Goal: Task Accomplishment & Management: Manage account settings

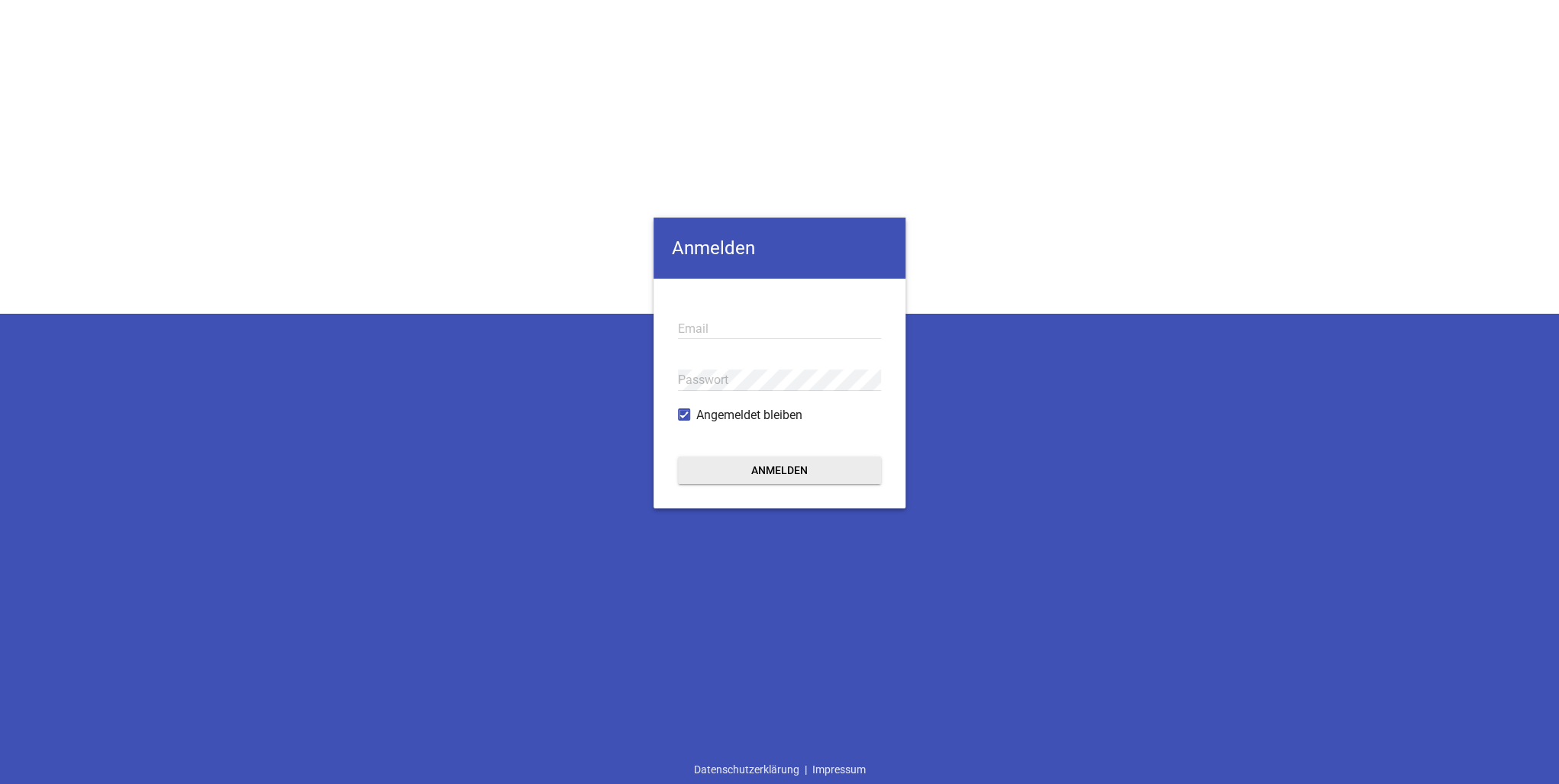
type input "[PERSON_NAME][EMAIL_ADDRESS][DOMAIN_NAME]"
click at [804, 472] on button "Anmelden" at bounding box center [780, 470] width 203 height 27
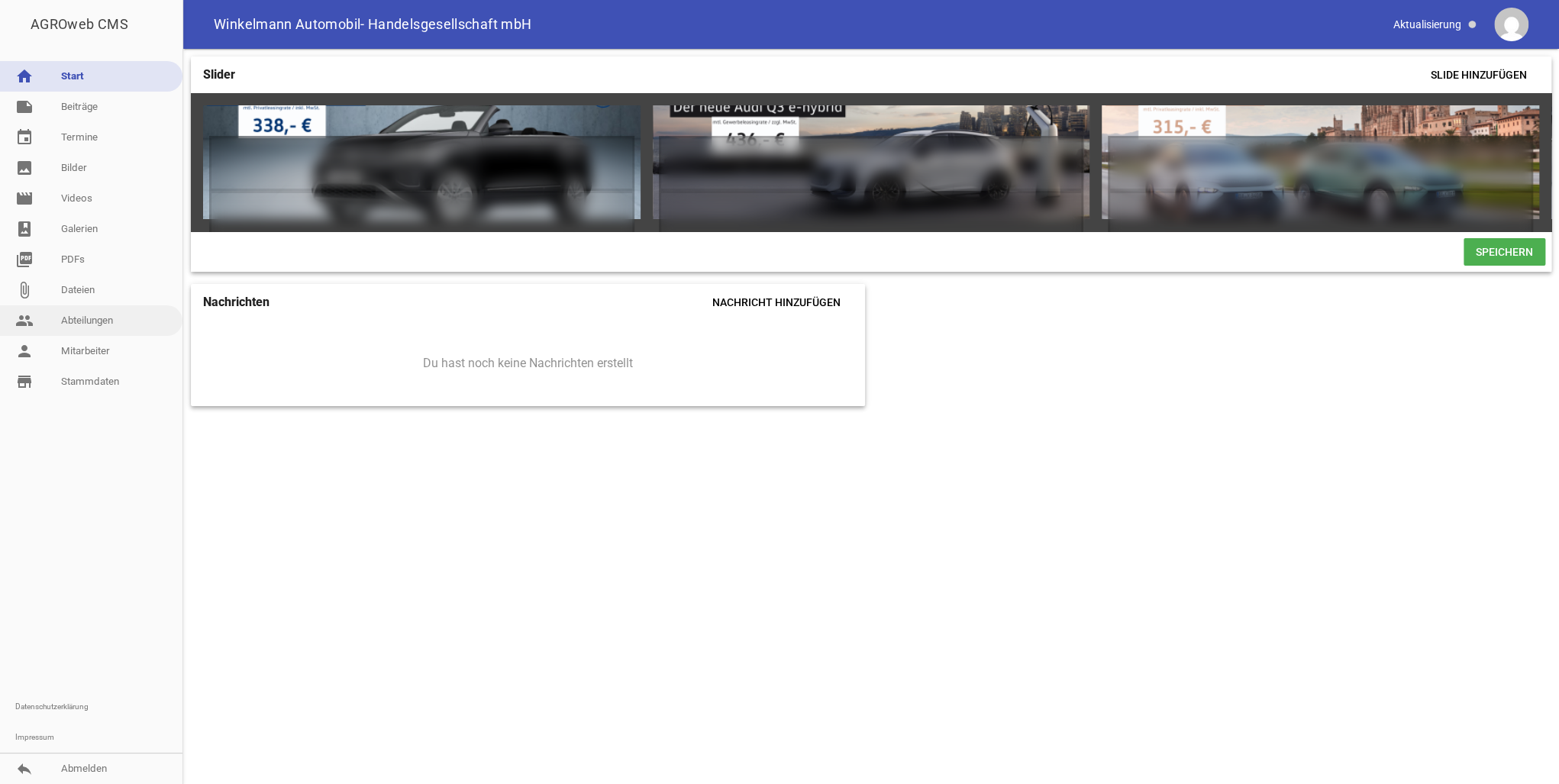
click at [110, 316] on link "people Abteilungen" at bounding box center [91, 321] width 182 height 31
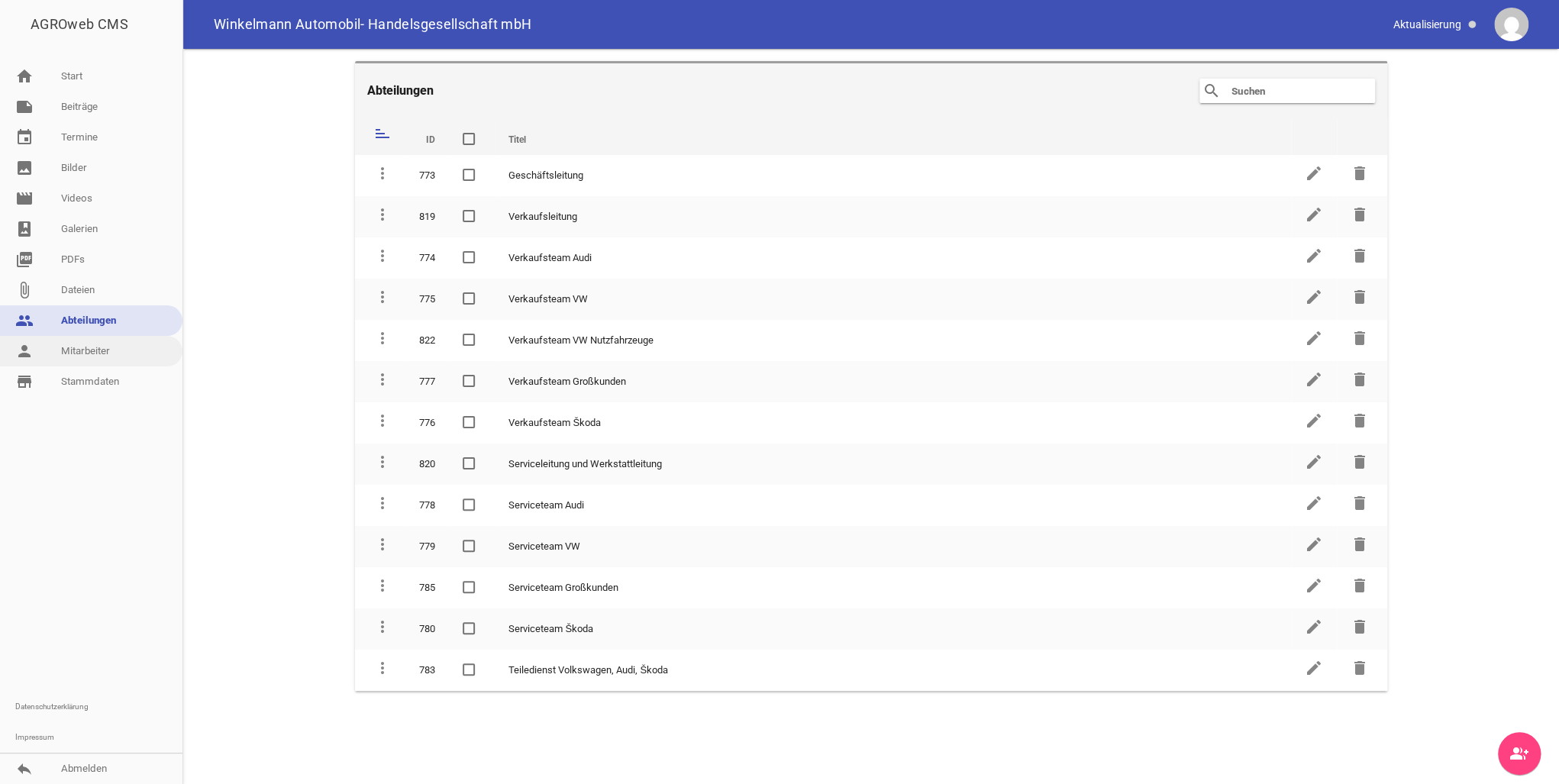
click at [119, 349] on link "person Mitarbeiter" at bounding box center [91, 351] width 182 height 31
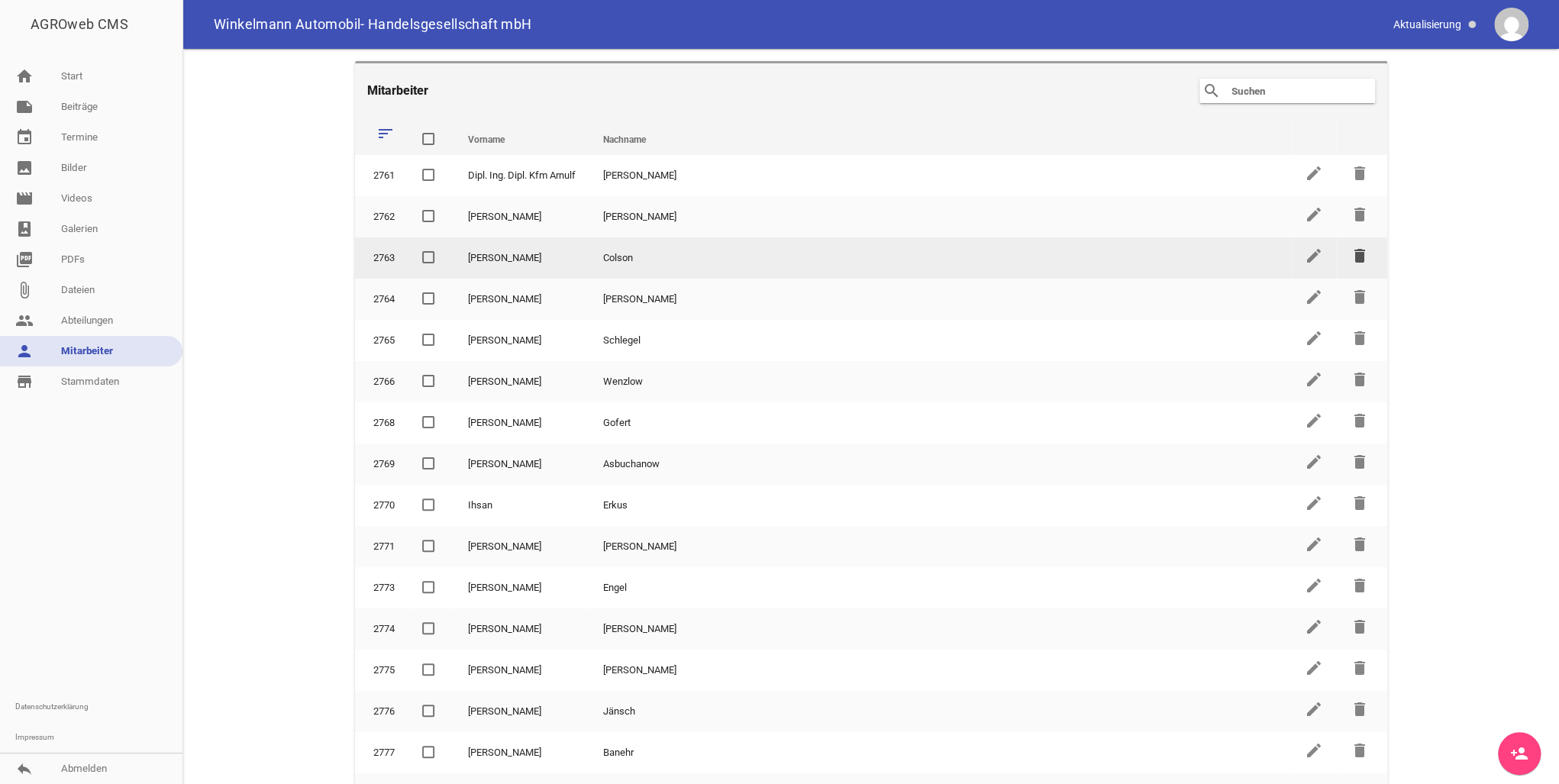
click at [1352, 258] on icon "delete" at bounding box center [1360, 255] width 18 height 18
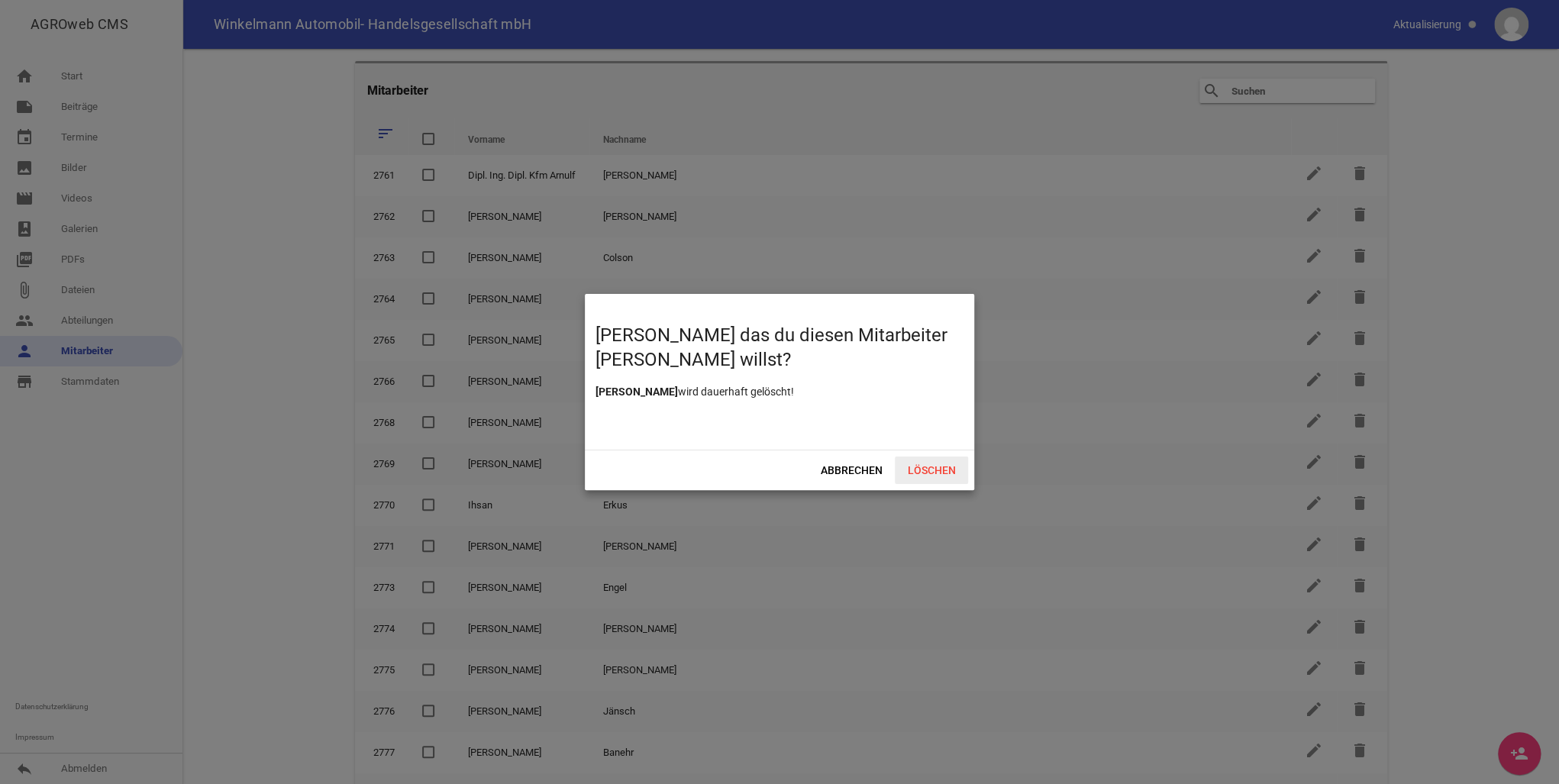
click at [916, 473] on span "Löschen" at bounding box center [931, 470] width 73 height 27
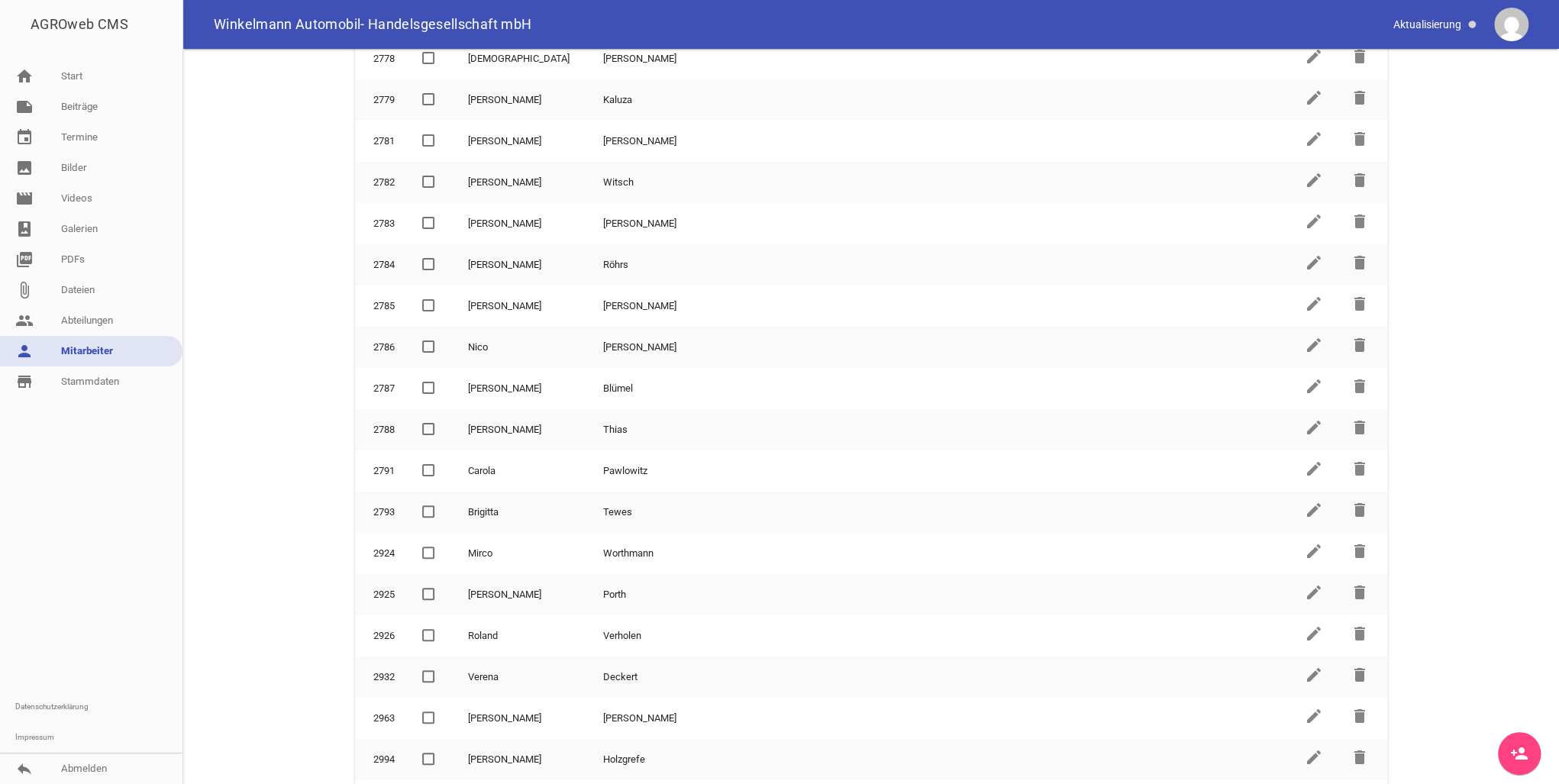
scroll to position [681, 0]
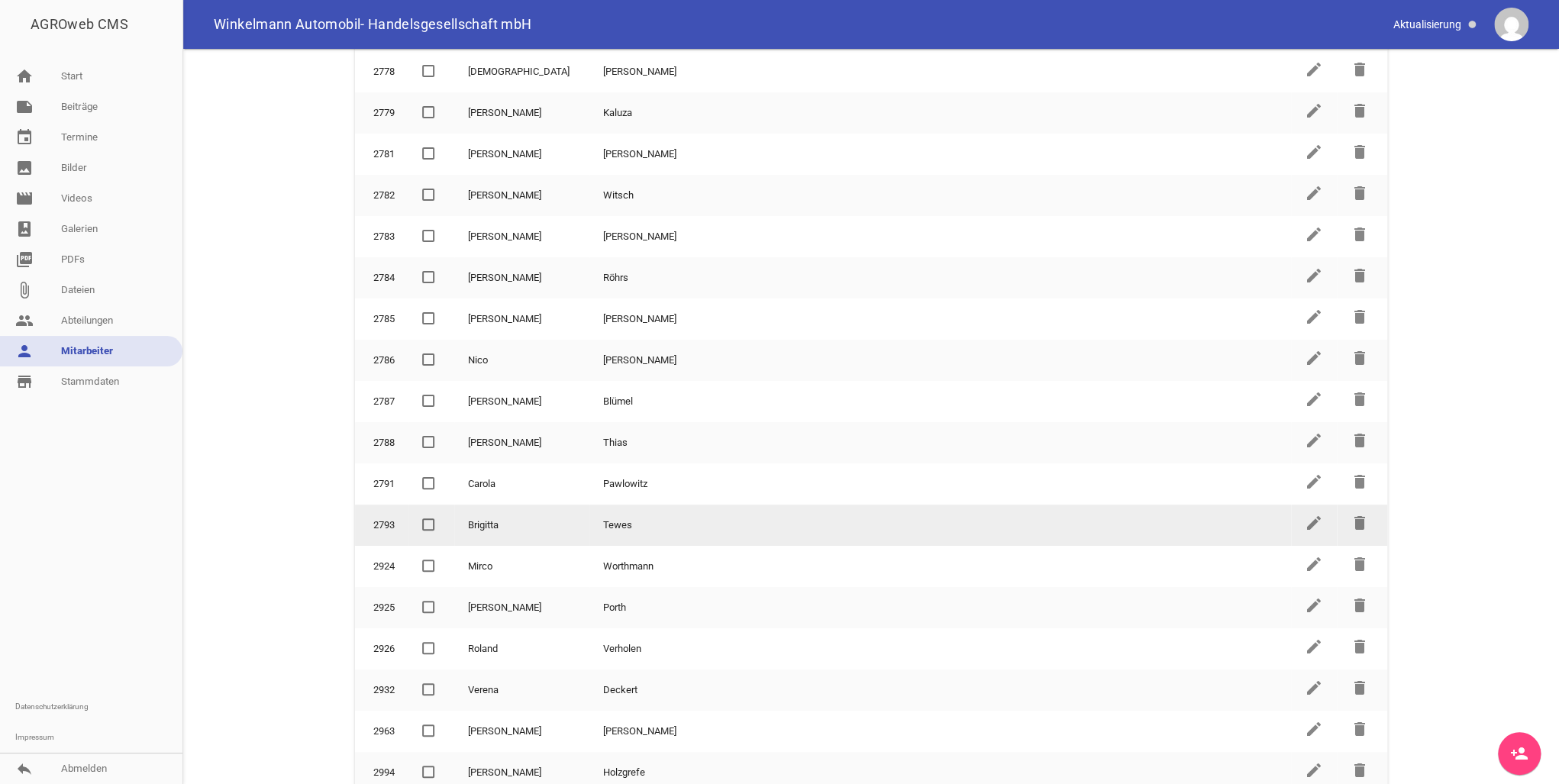
click at [428, 520] on span at bounding box center [428, 524] width 10 height 9
click at [440, 516] on input "checkbox" at bounding box center [440, 516] width 0 height 0
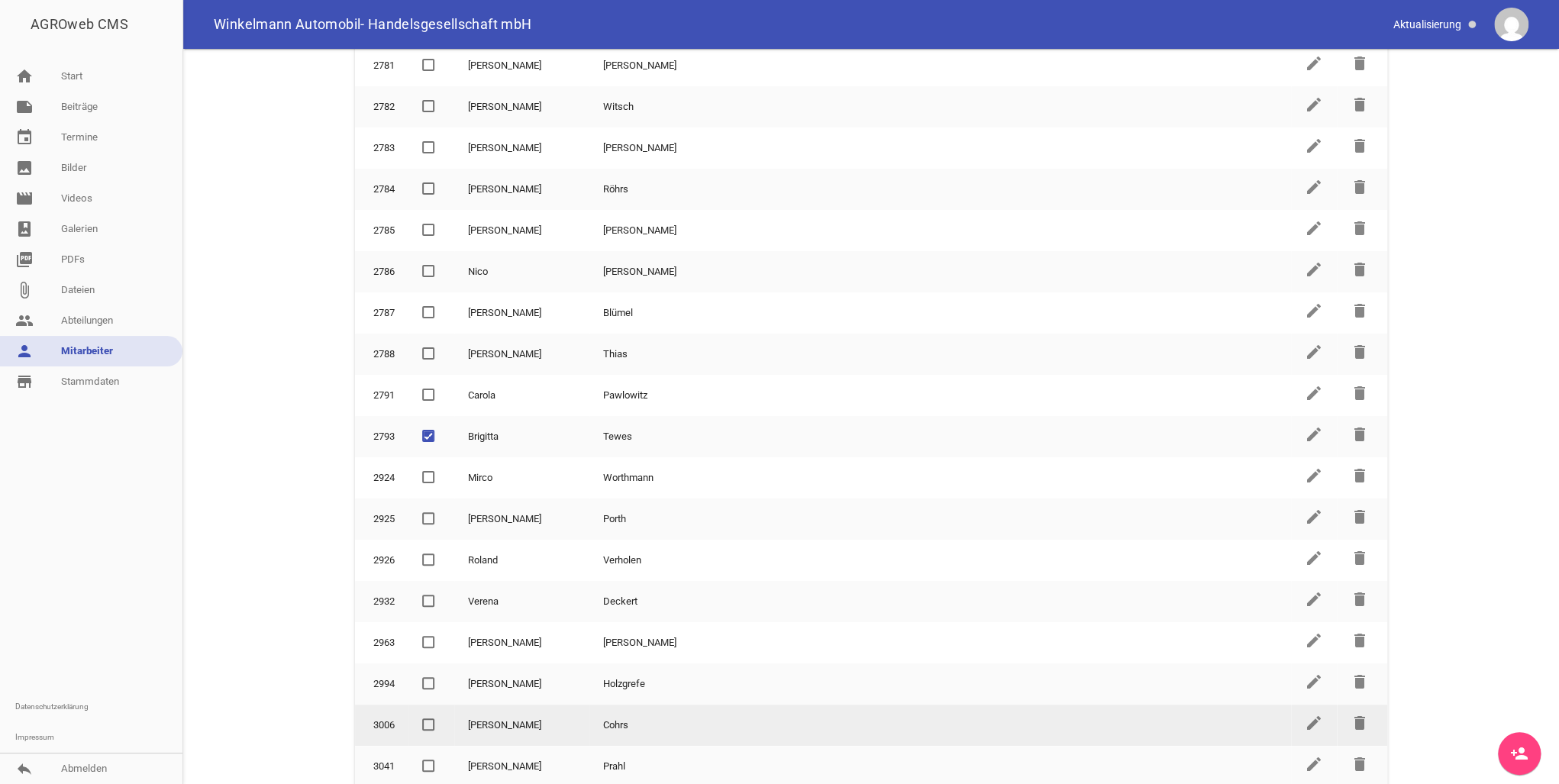
scroll to position [742, 0]
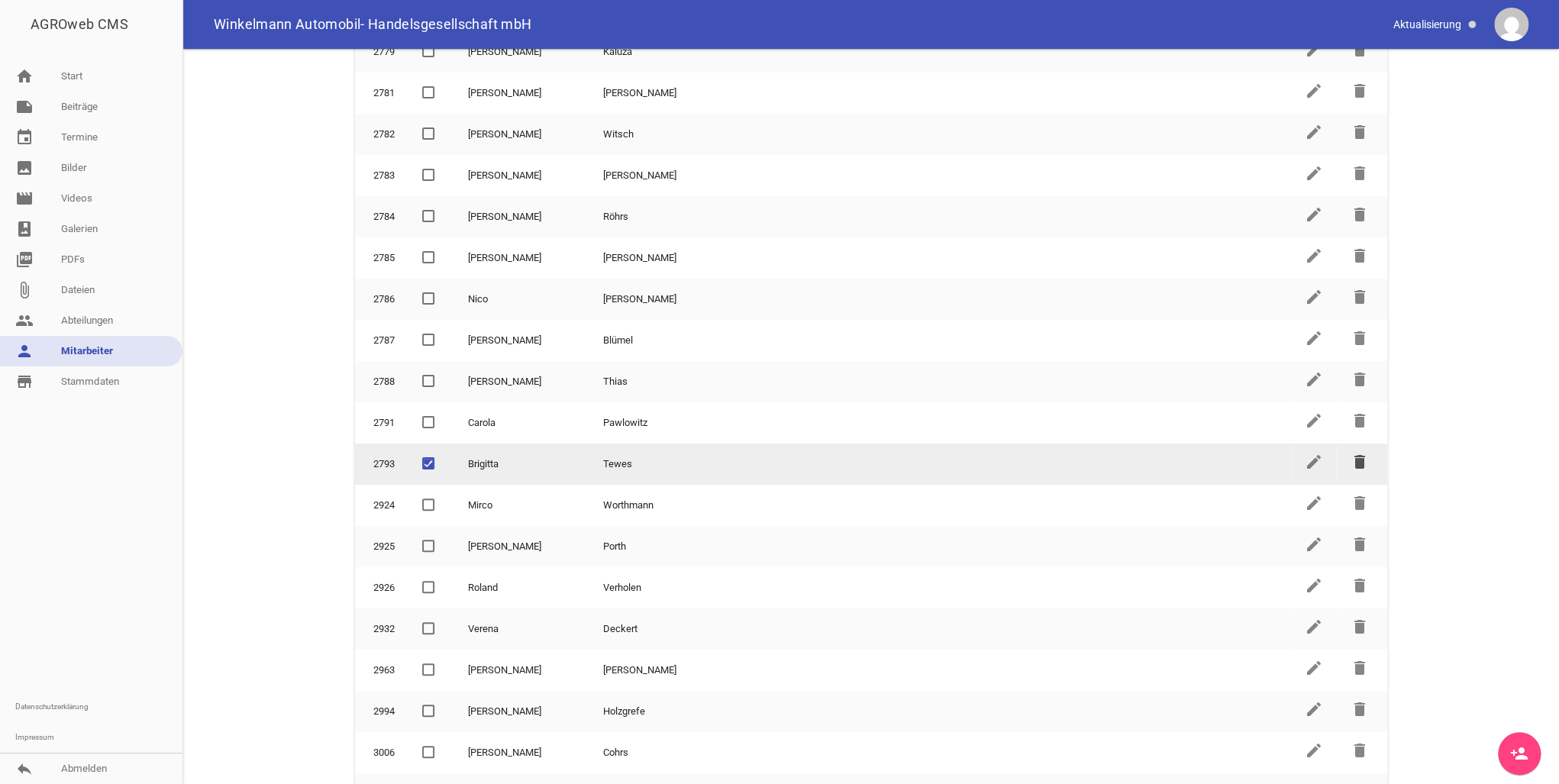
click at [1354, 452] on icon "delete" at bounding box center [1360, 461] width 18 height 18
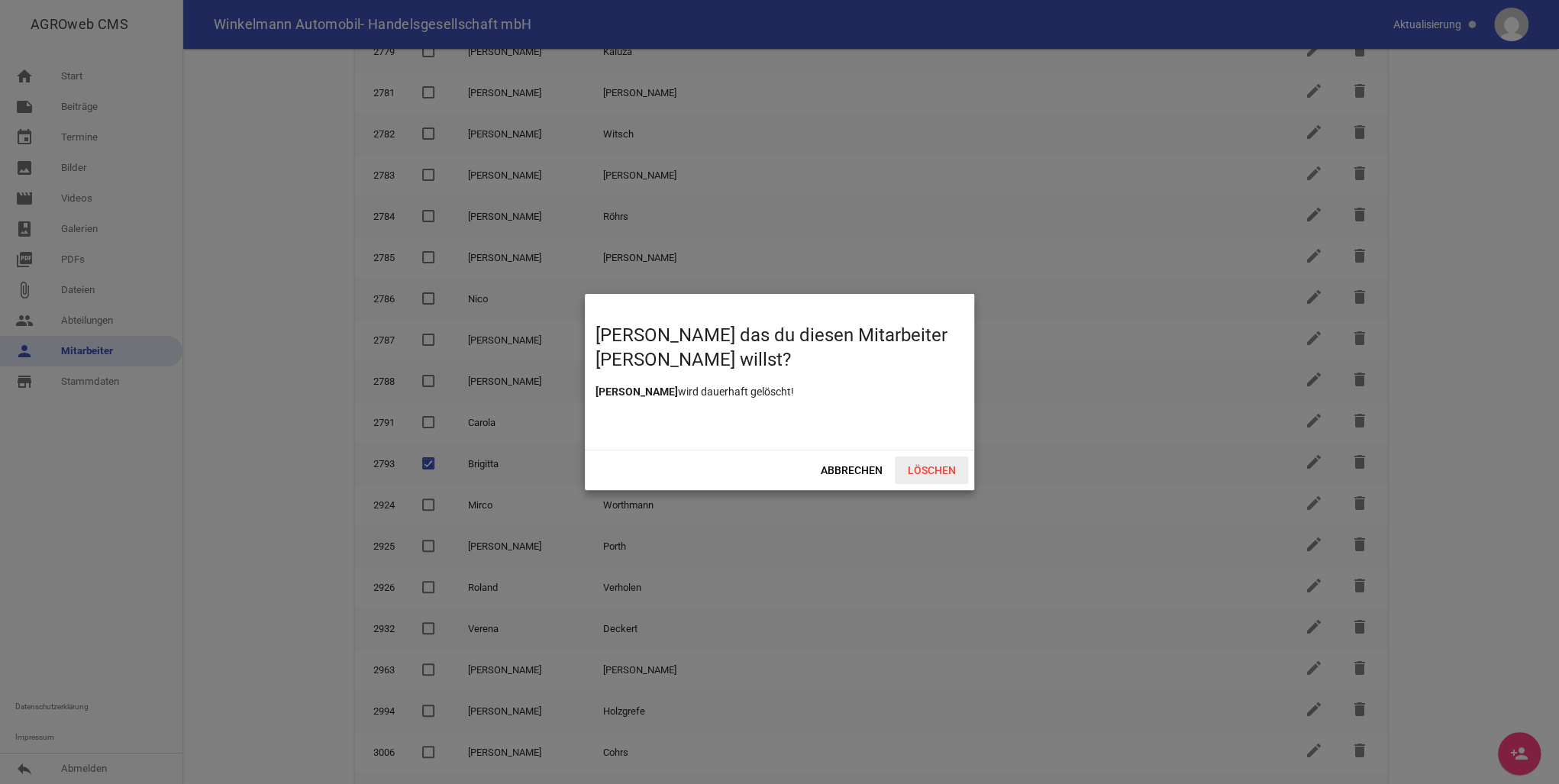
click at [918, 470] on span "Löschen" at bounding box center [931, 470] width 73 height 27
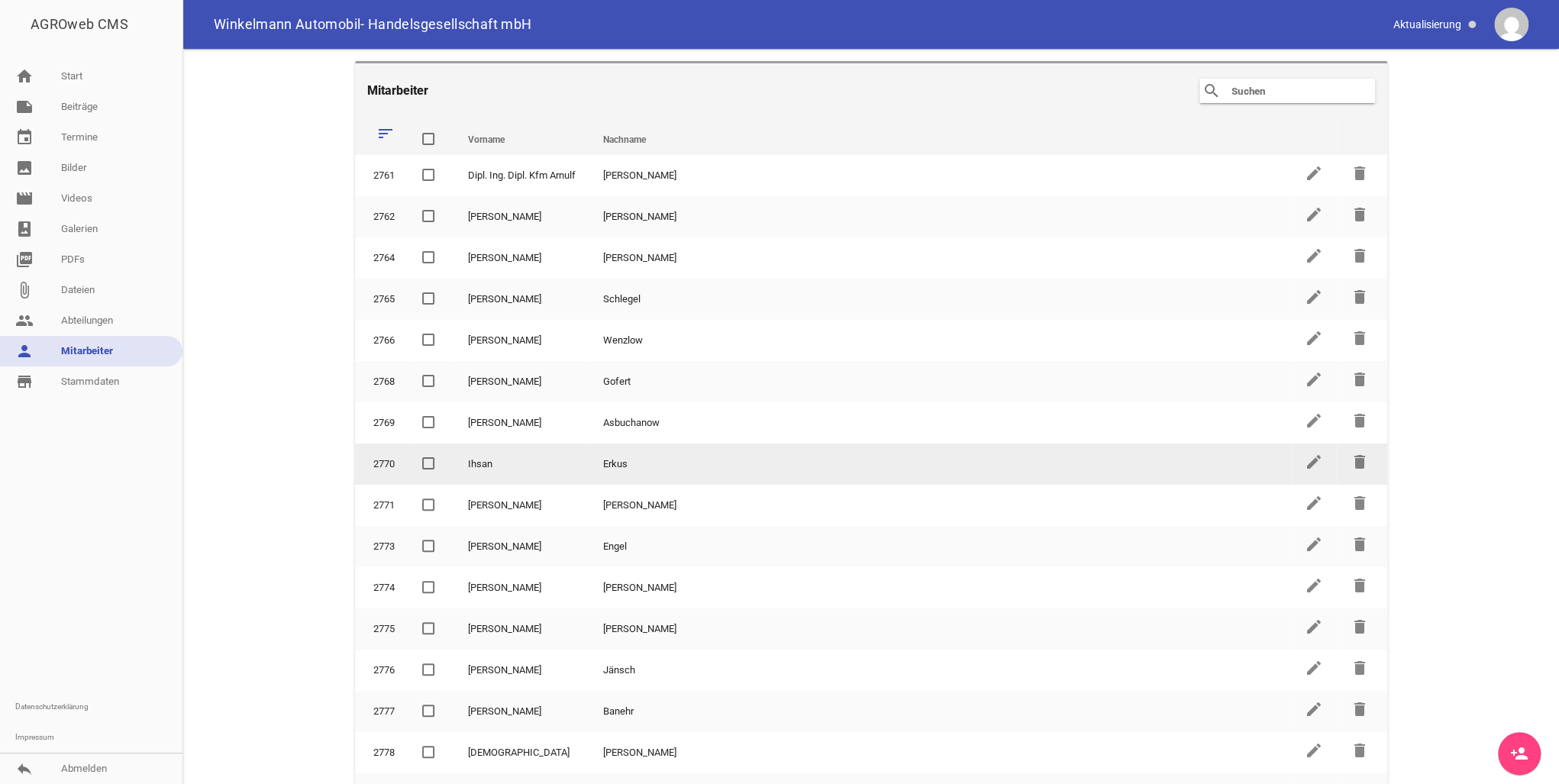
scroll to position [244, 0]
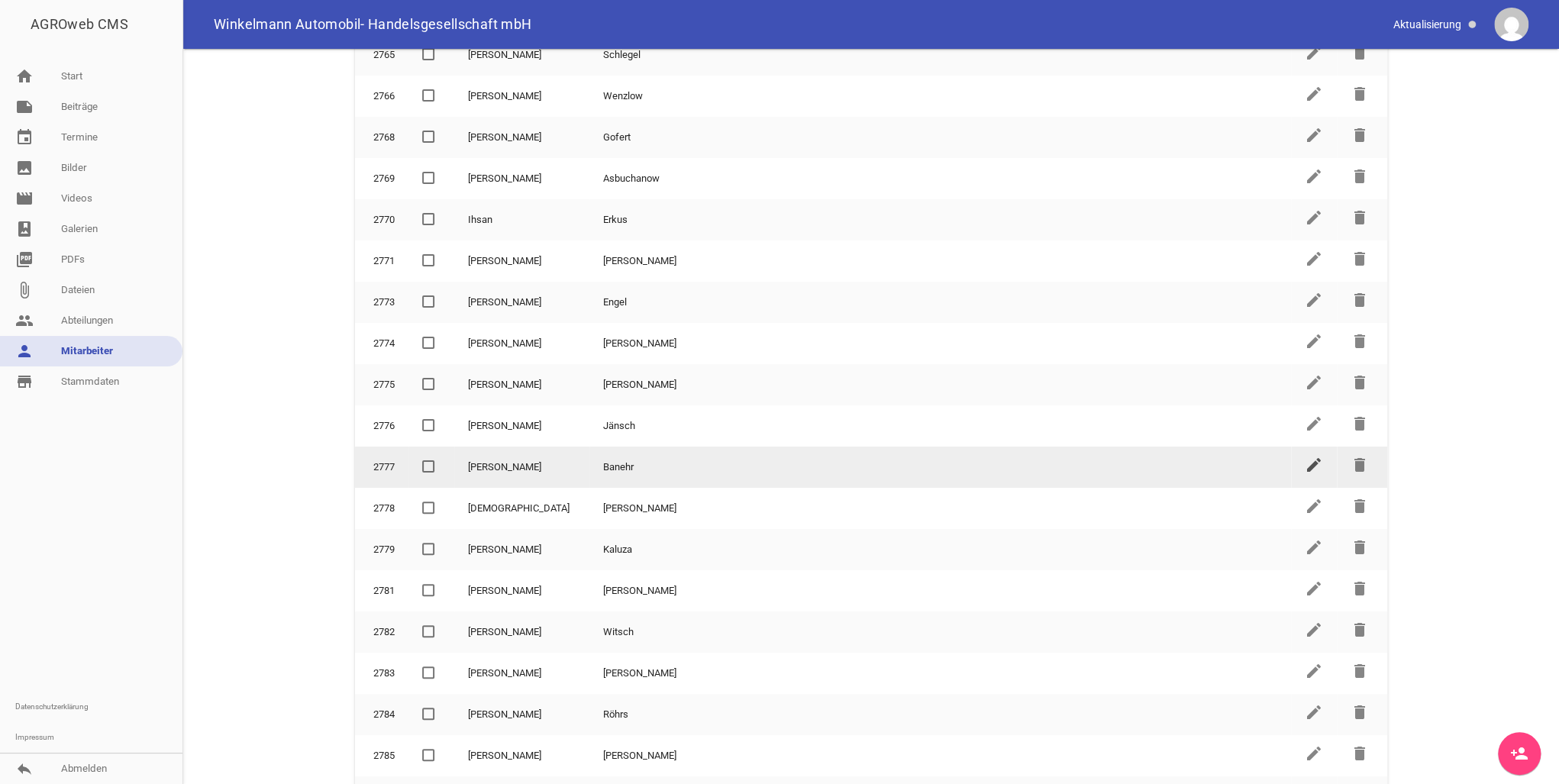
click at [1307, 459] on icon "edit" at bounding box center [1314, 464] width 18 height 18
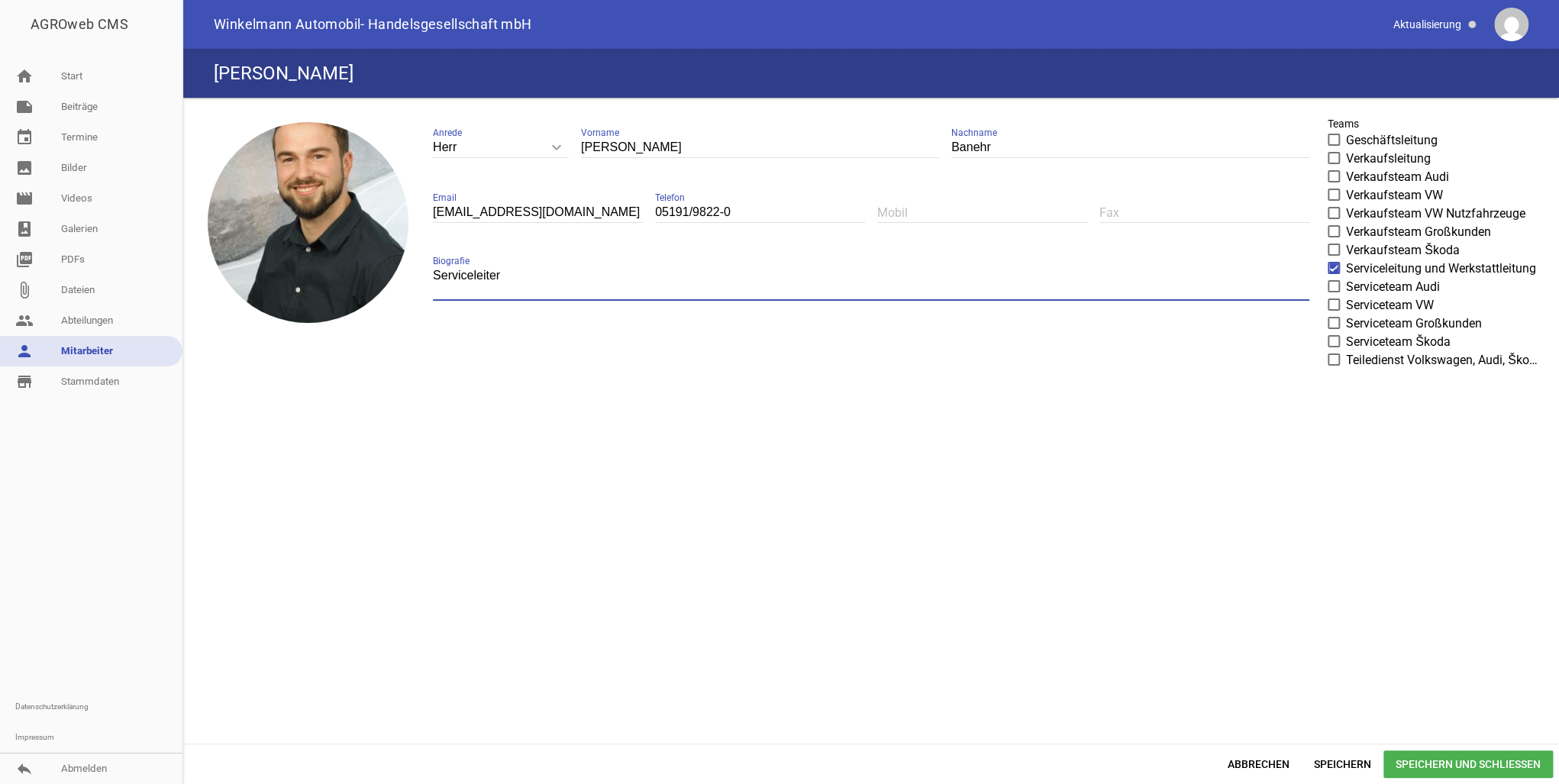
drag, startPoint x: 512, startPoint y: 282, endPoint x: 424, endPoint y: 274, distance: 88.4
click at [424, 274] on div "Herr keyboard_arrow_down Anrede Herr Frau [PERSON_NAME] [PERSON_NAME] Nachname …" at bounding box center [871, 219] width 901 height 218
type textarea "Servicekoordinator"
click at [1341, 762] on span "Speichern" at bounding box center [1343, 764] width 82 height 27
click at [1402, 762] on span "Speichern und Schließen" at bounding box center [1468, 764] width 170 height 27
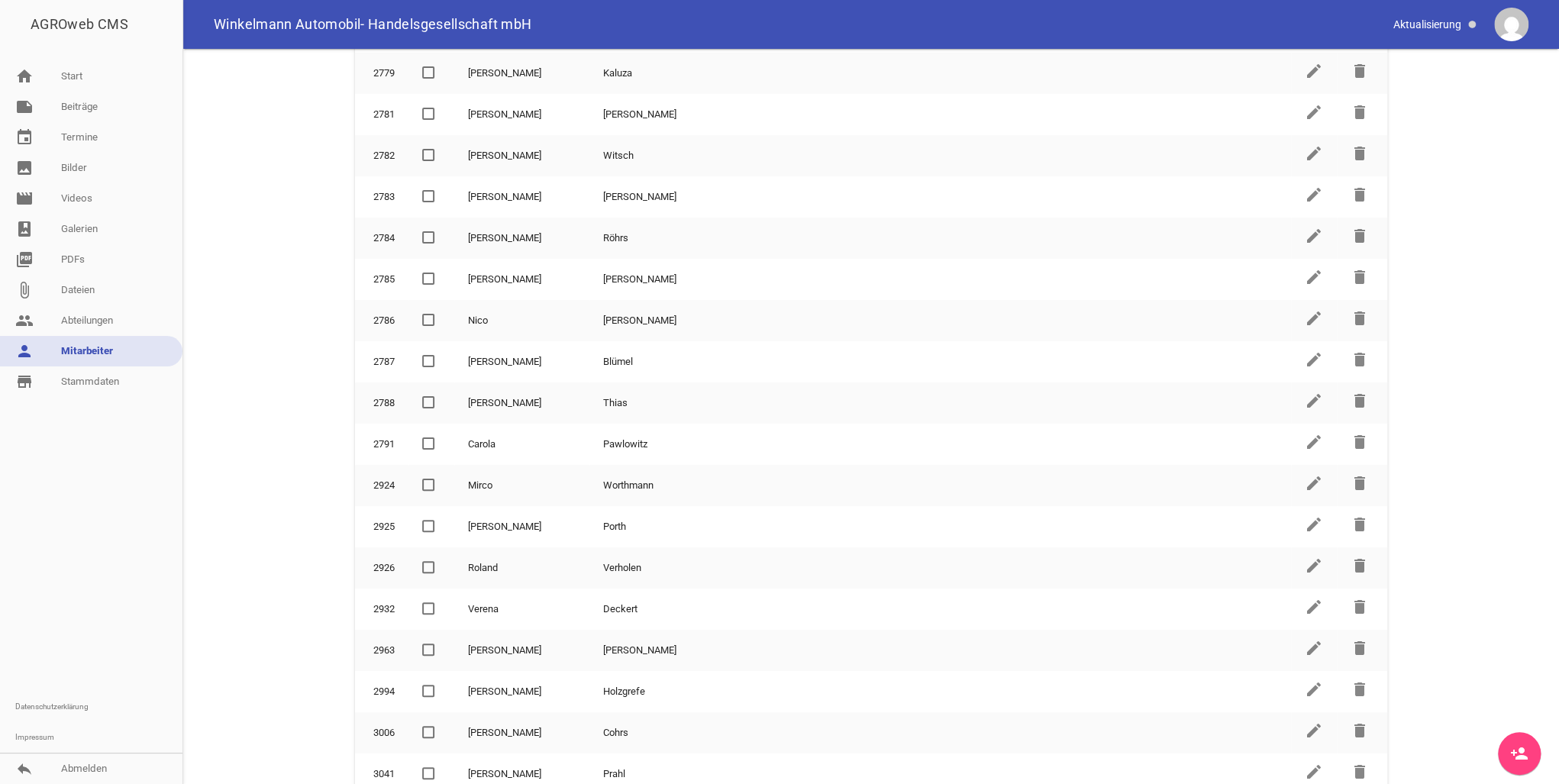
scroll to position [945, 0]
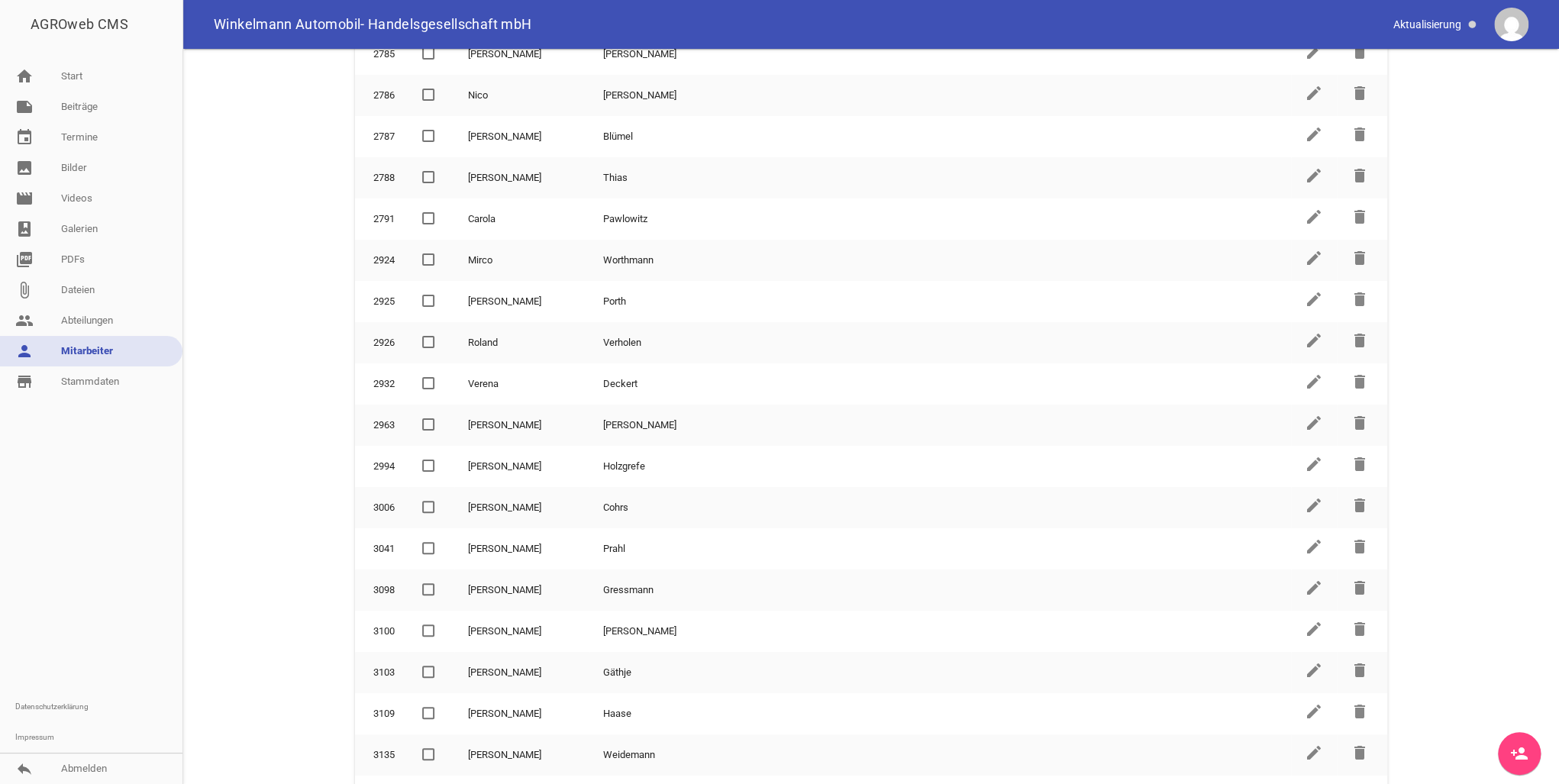
click at [1524, 747] on icon "person_add" at bounding box center [1519, 753] width 18 height 18
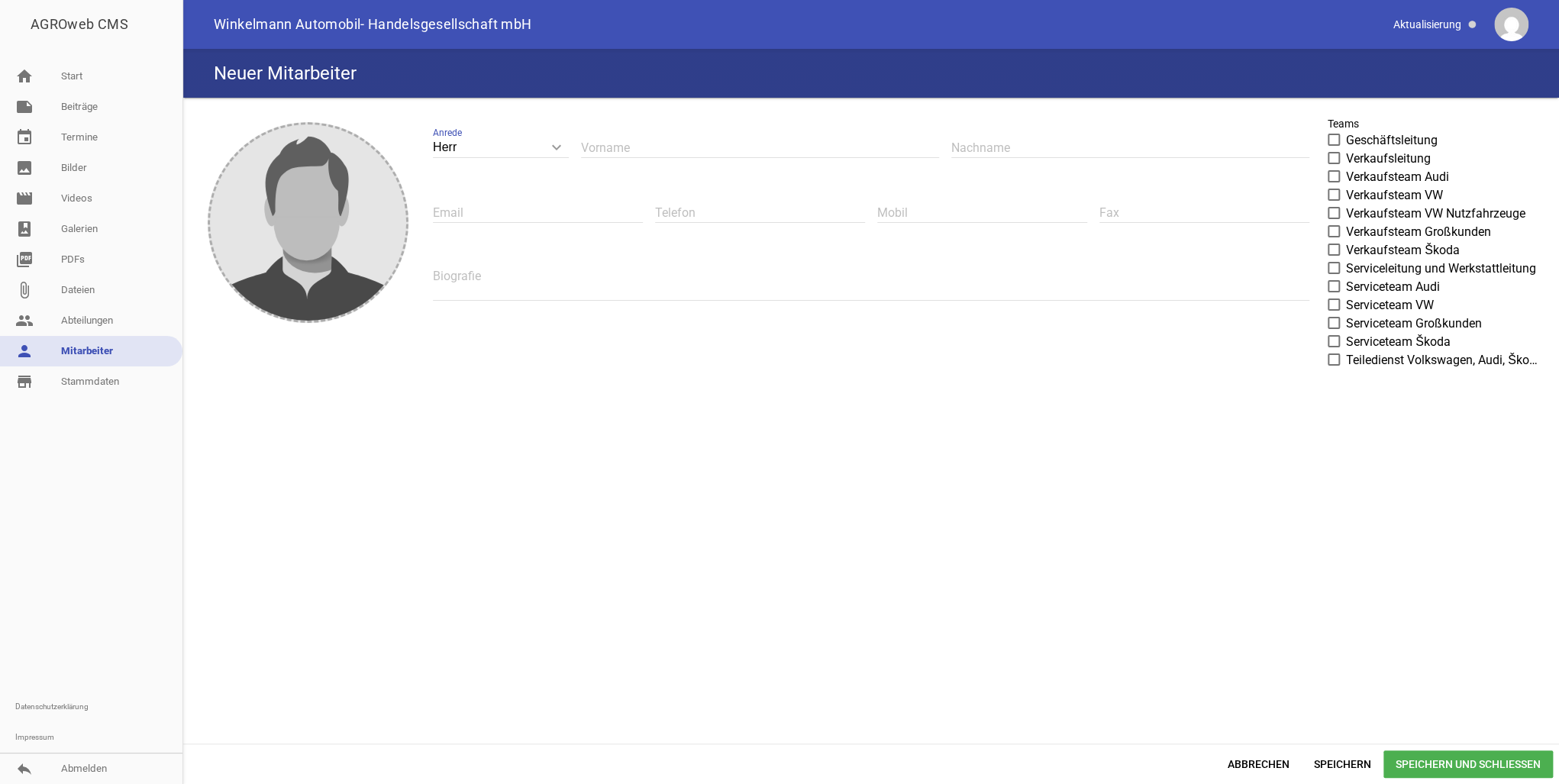
click at [613, 151] on input "text" at bounding box center [760, 148] width 358 height 21
type input "Torben"
type input "[PERSON_NAME]"
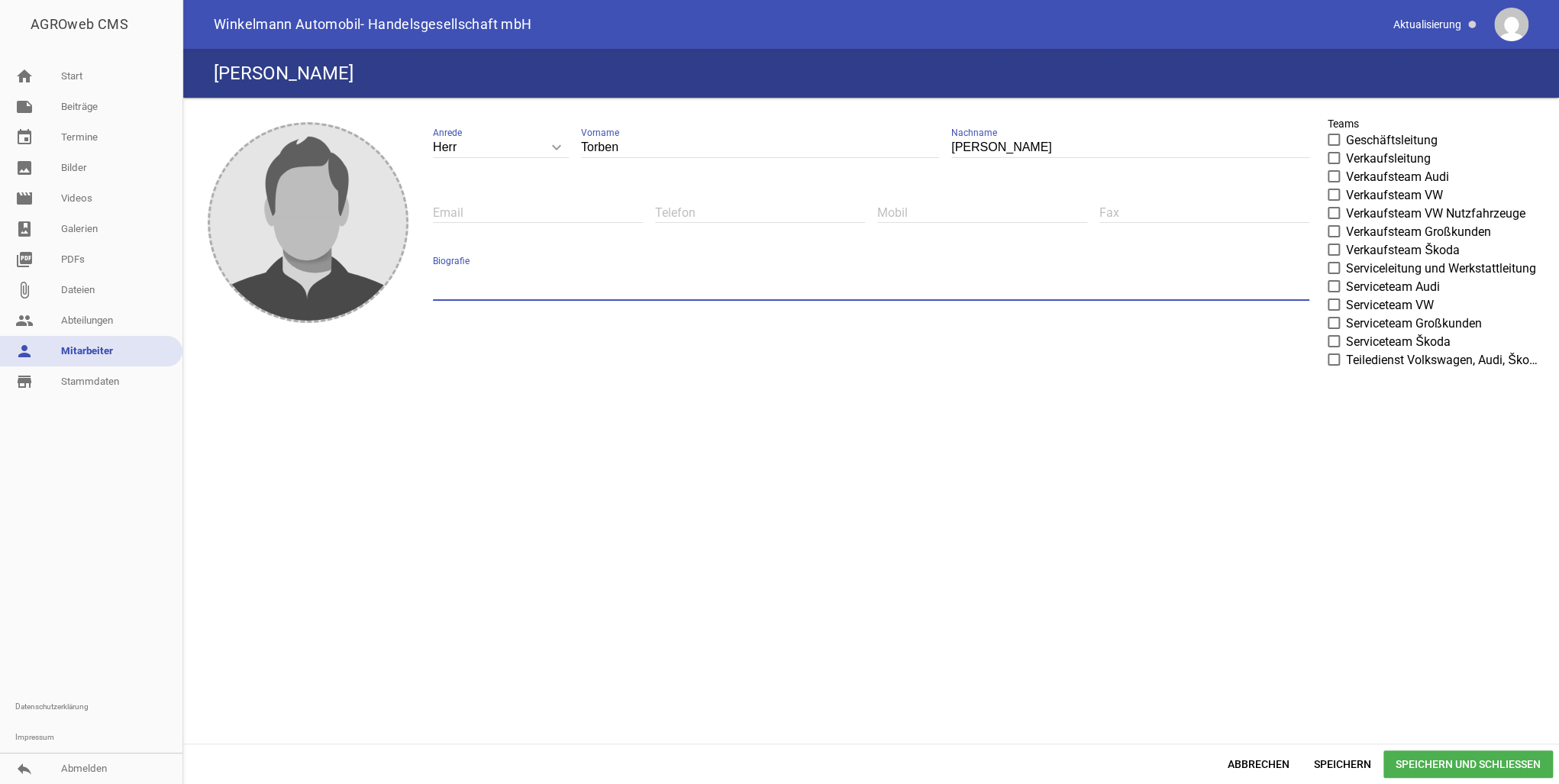
click at [469, 291] on textarea at bounding box center [871, 284] width 877 height 35
type textarea "Serviceleiter"
click at [1332, 268] on span at bounding box center [1334, 267] width 10 height 9
click at [1346, 259] on input "Serviceleitung und Werkstattleitung" at bounding box center [1346, 259] width 0 height 0
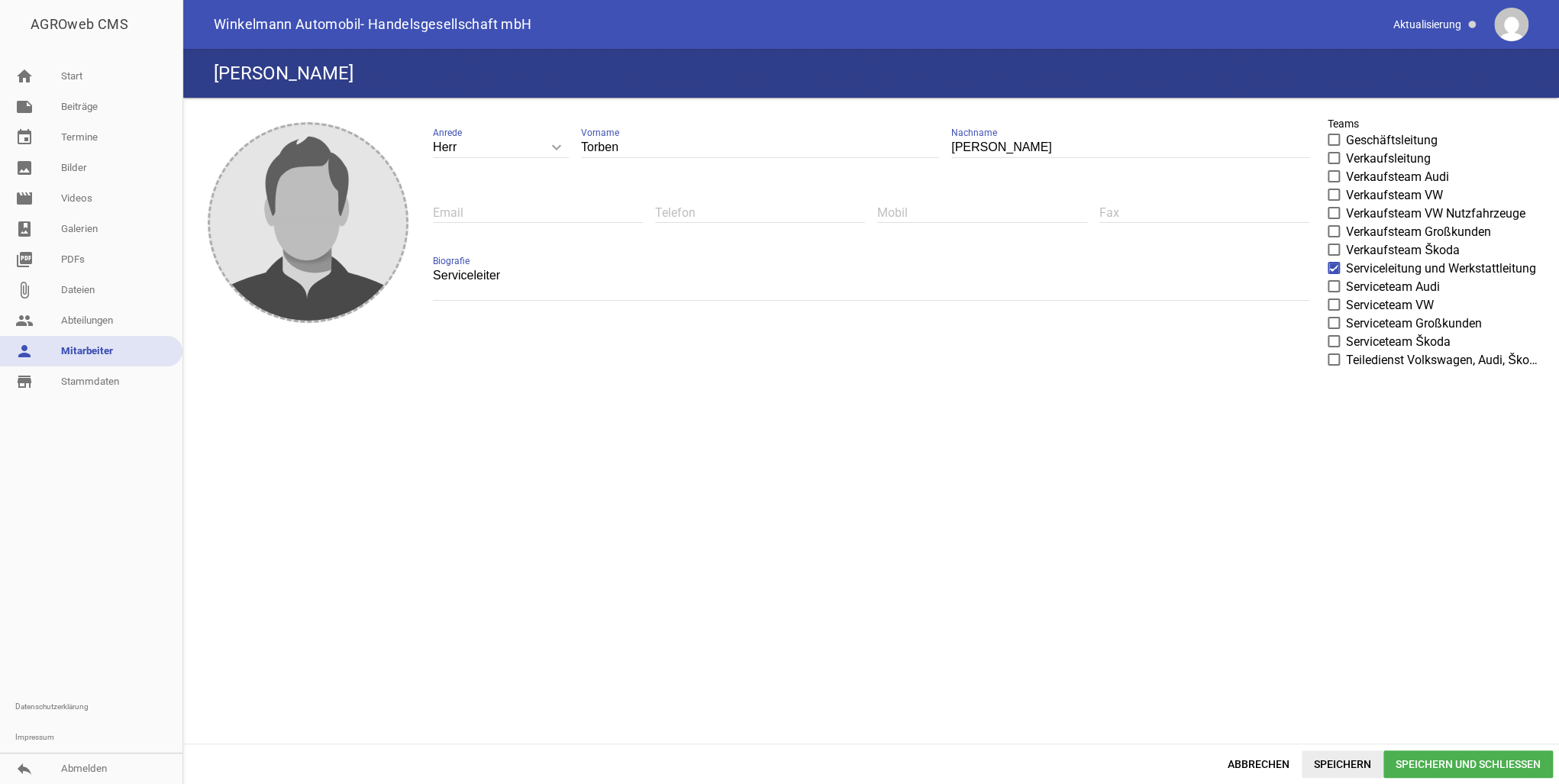
click at [1348, 766] on span "Speichern" at bounding box center [1343, 764] width 82 height 27
click at [1459, 763] on span "Speichern und Schließen" at bounding box center [1468, 764] width 170 height 27
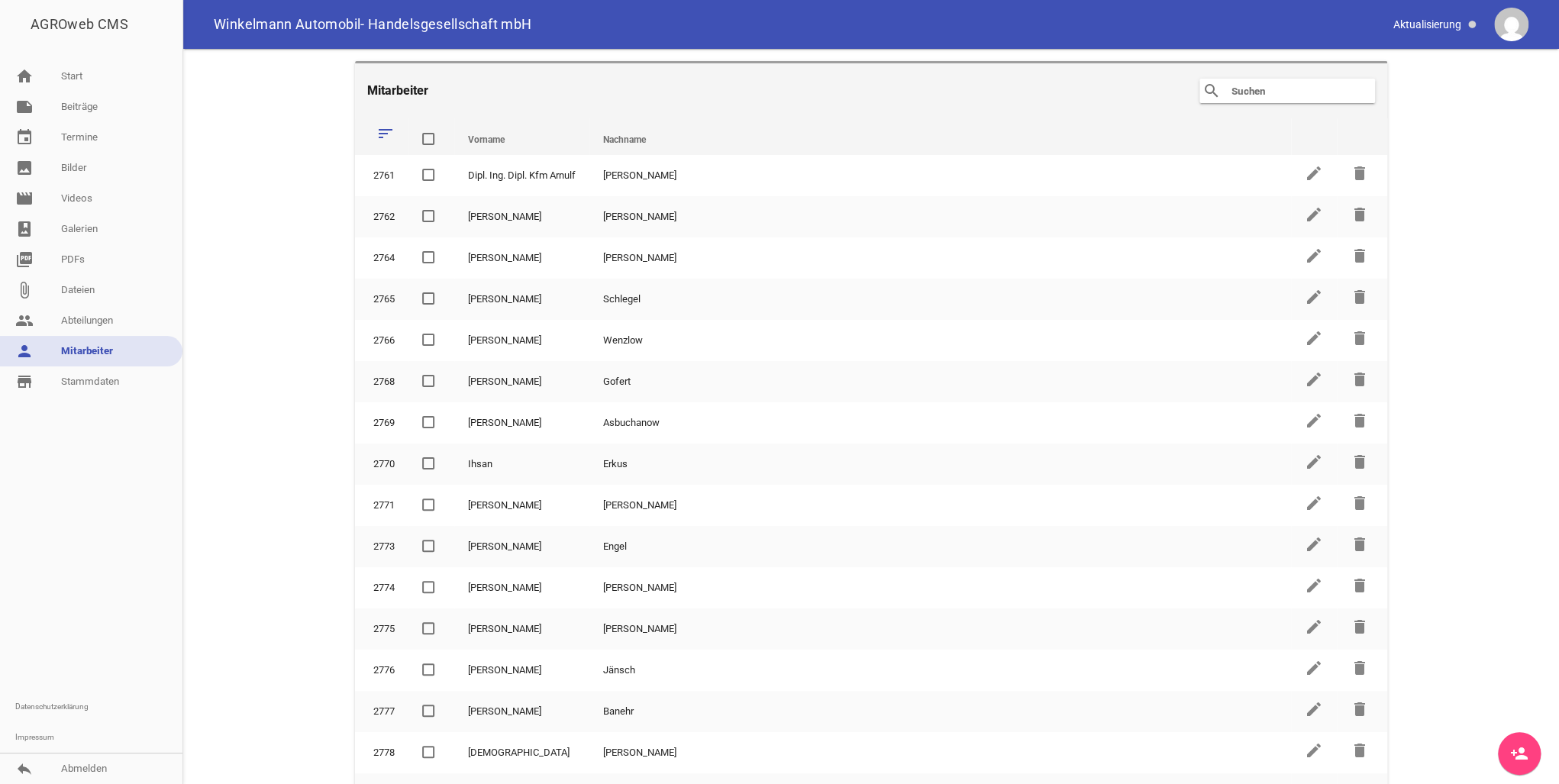
click at [1256, 88] on input "text" at bounding box center [1291, 91] width 122 height 18
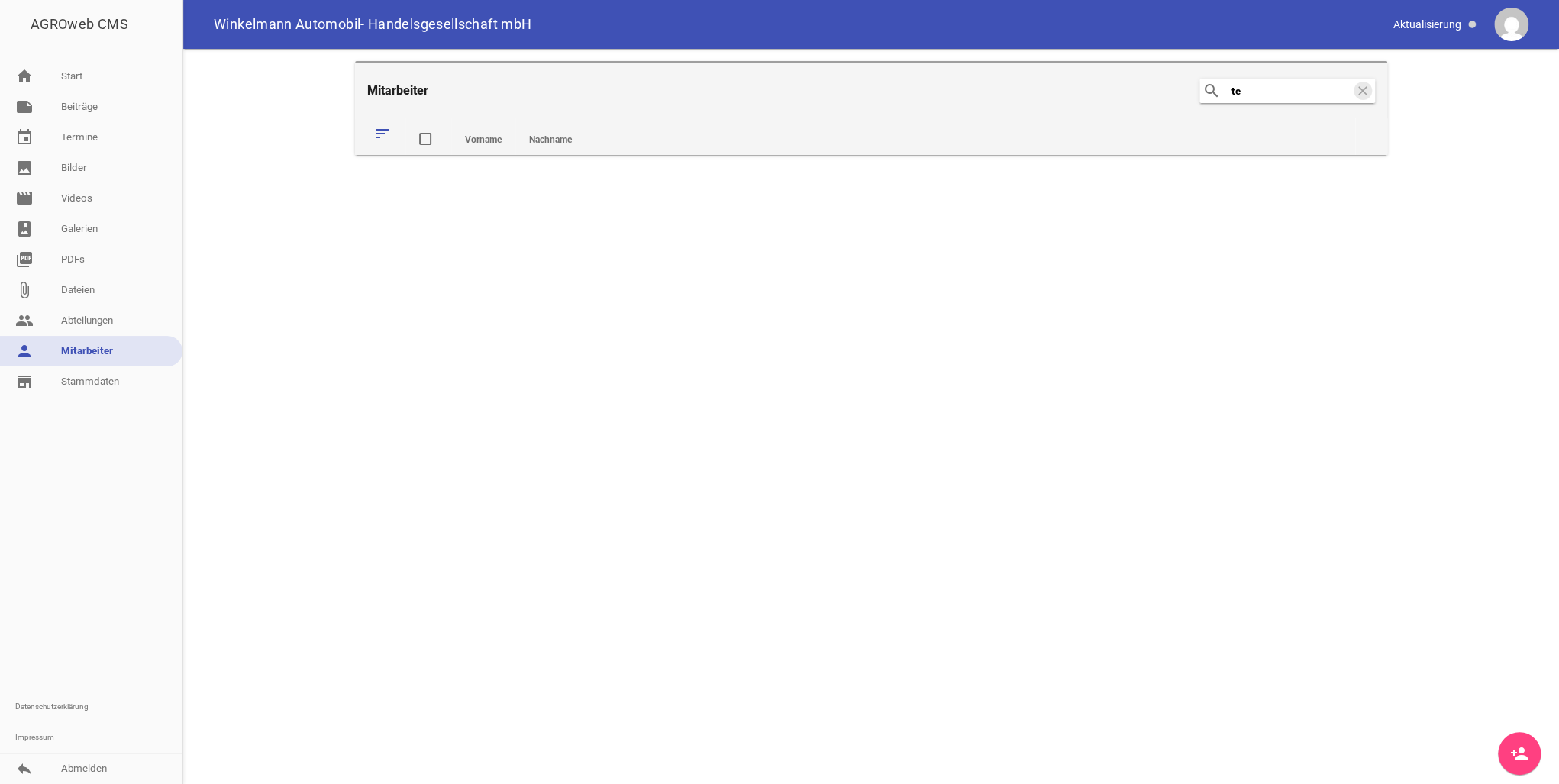
type input "t"
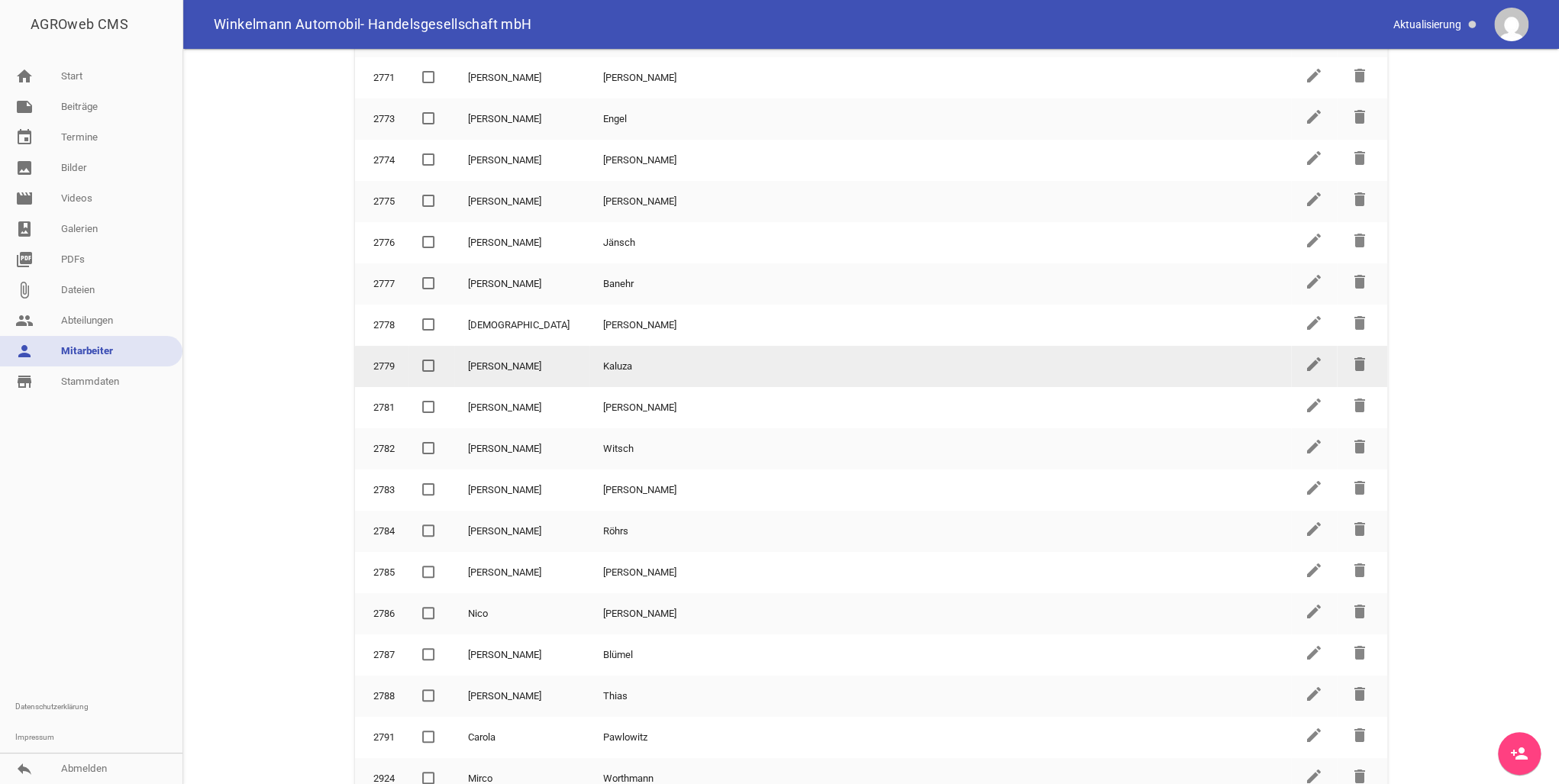
scroll to position [437, 0]
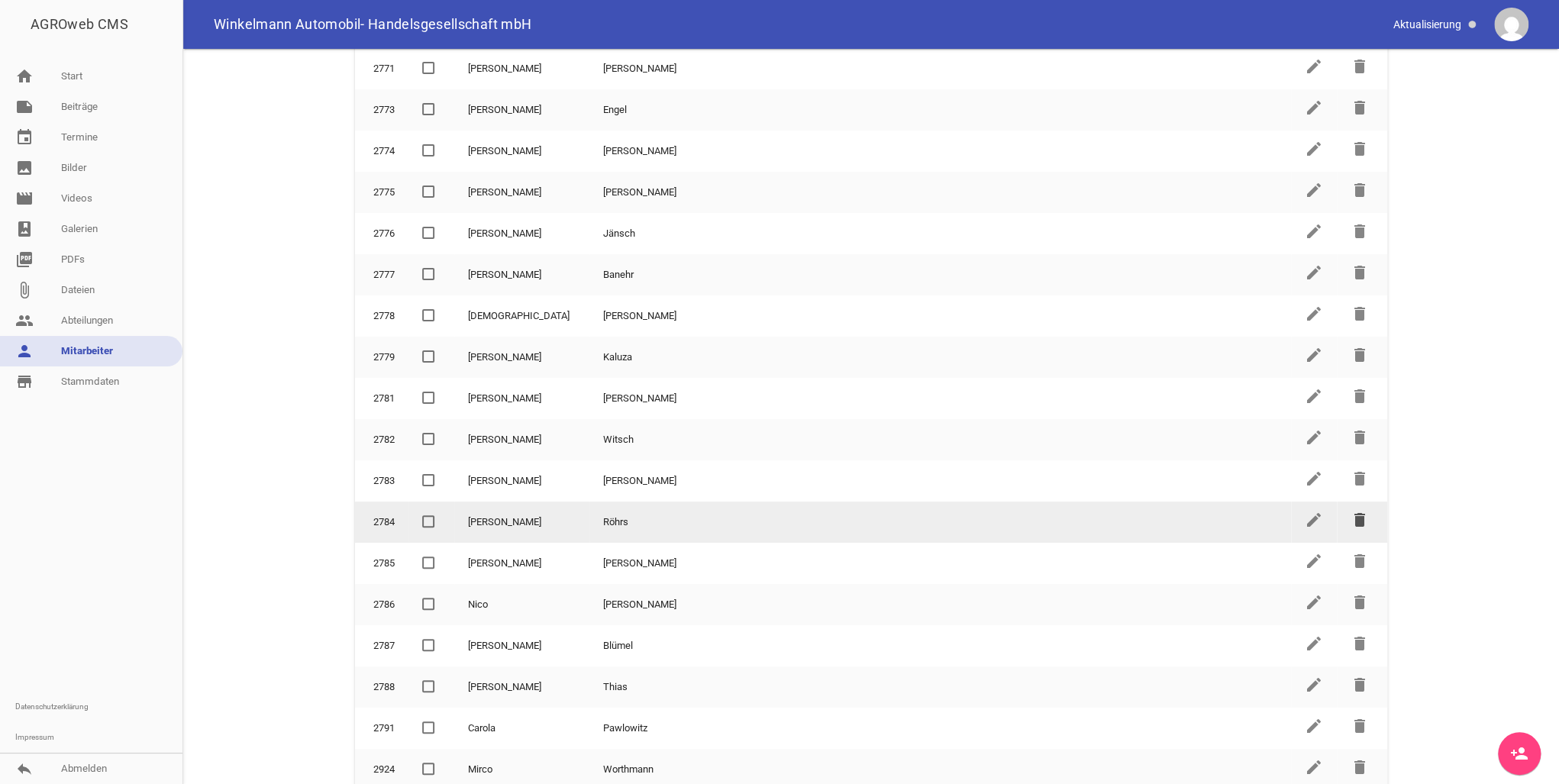
click at [1352, 516] on icon "delete" at bounding box center [1360, 520] width 18 height 18
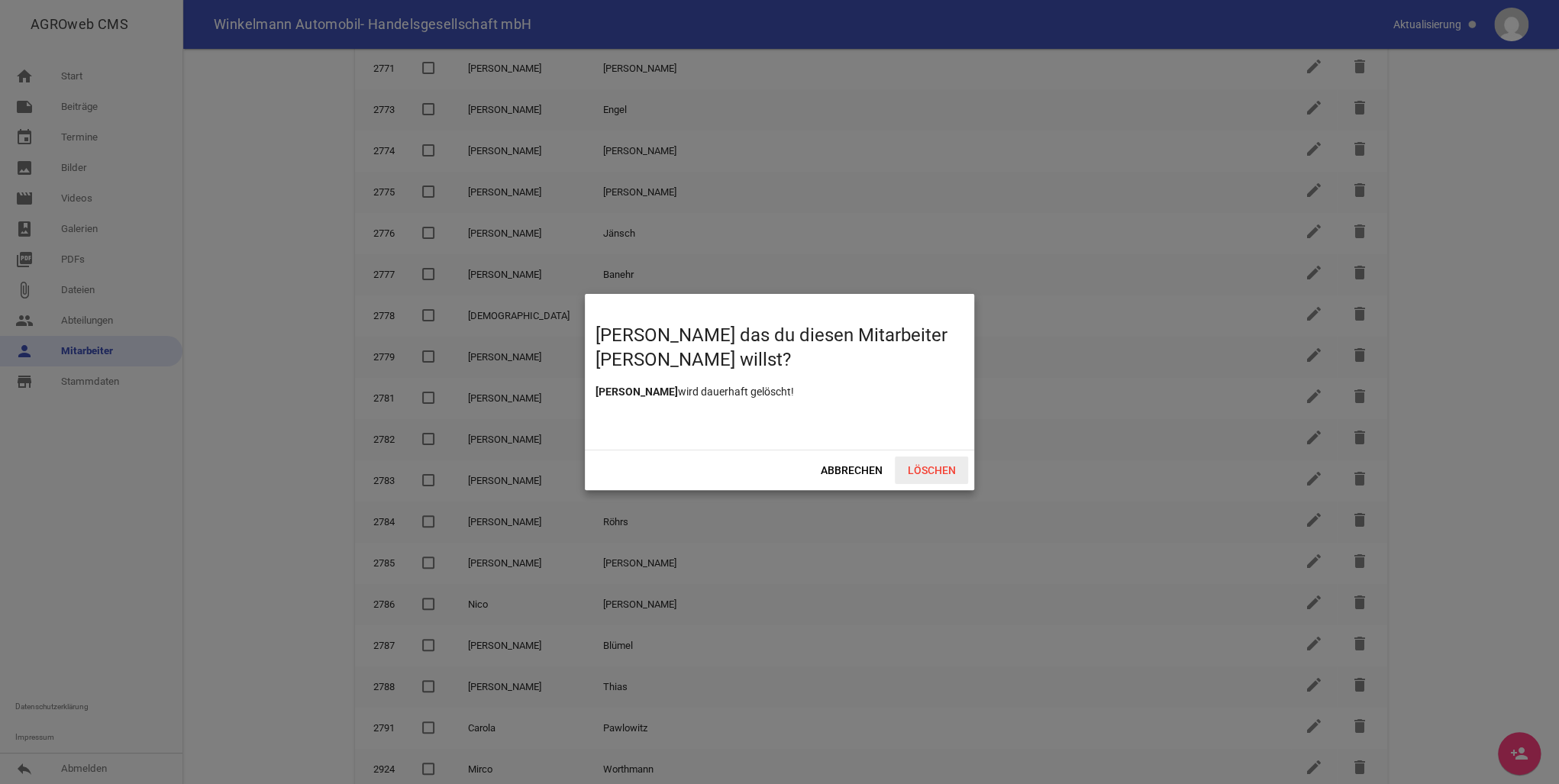
click at [923, 473] on span "Löschen" at bounding box center [931, 470] width 73 height 27
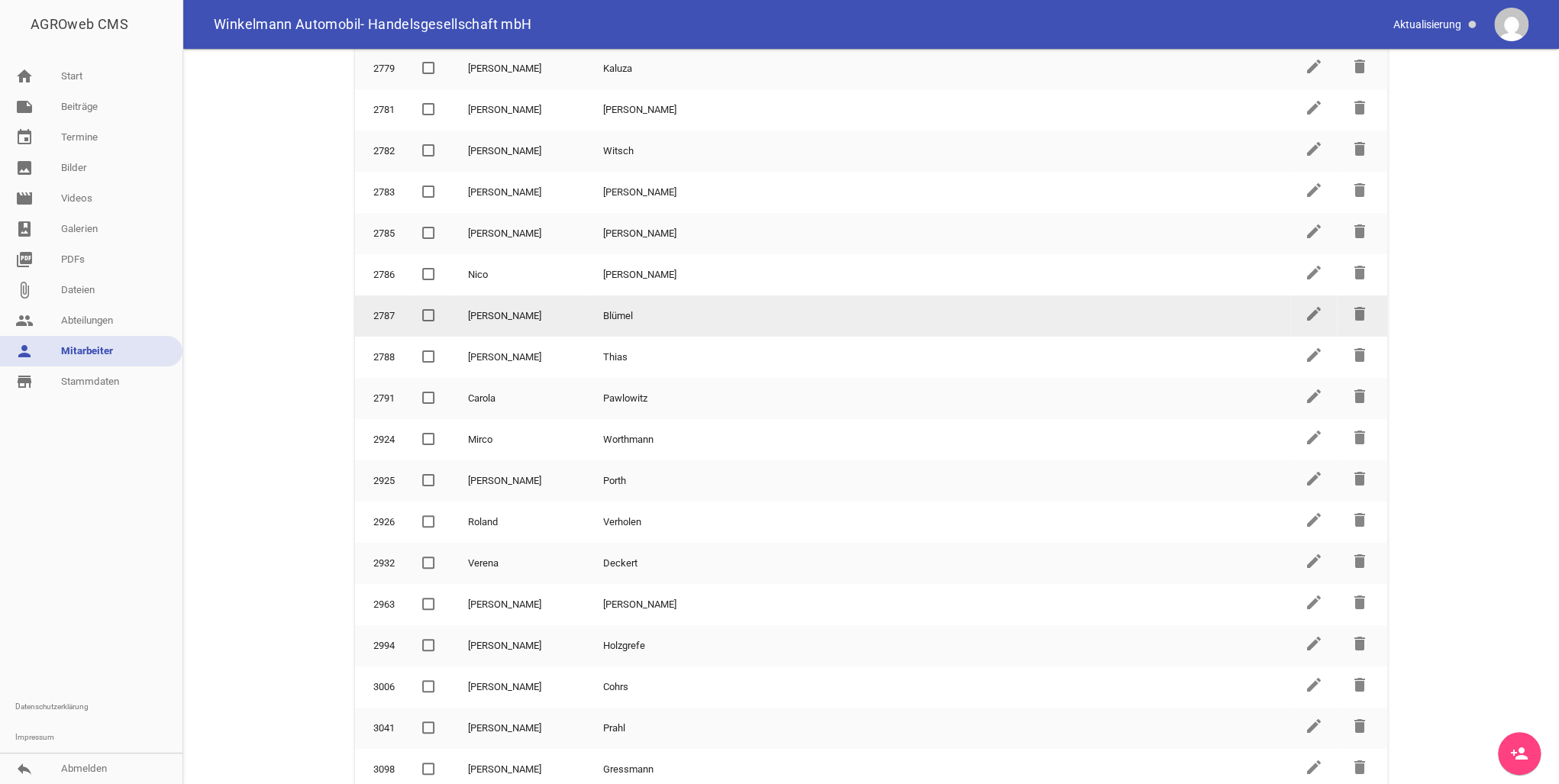
scroll to position [742, 0]
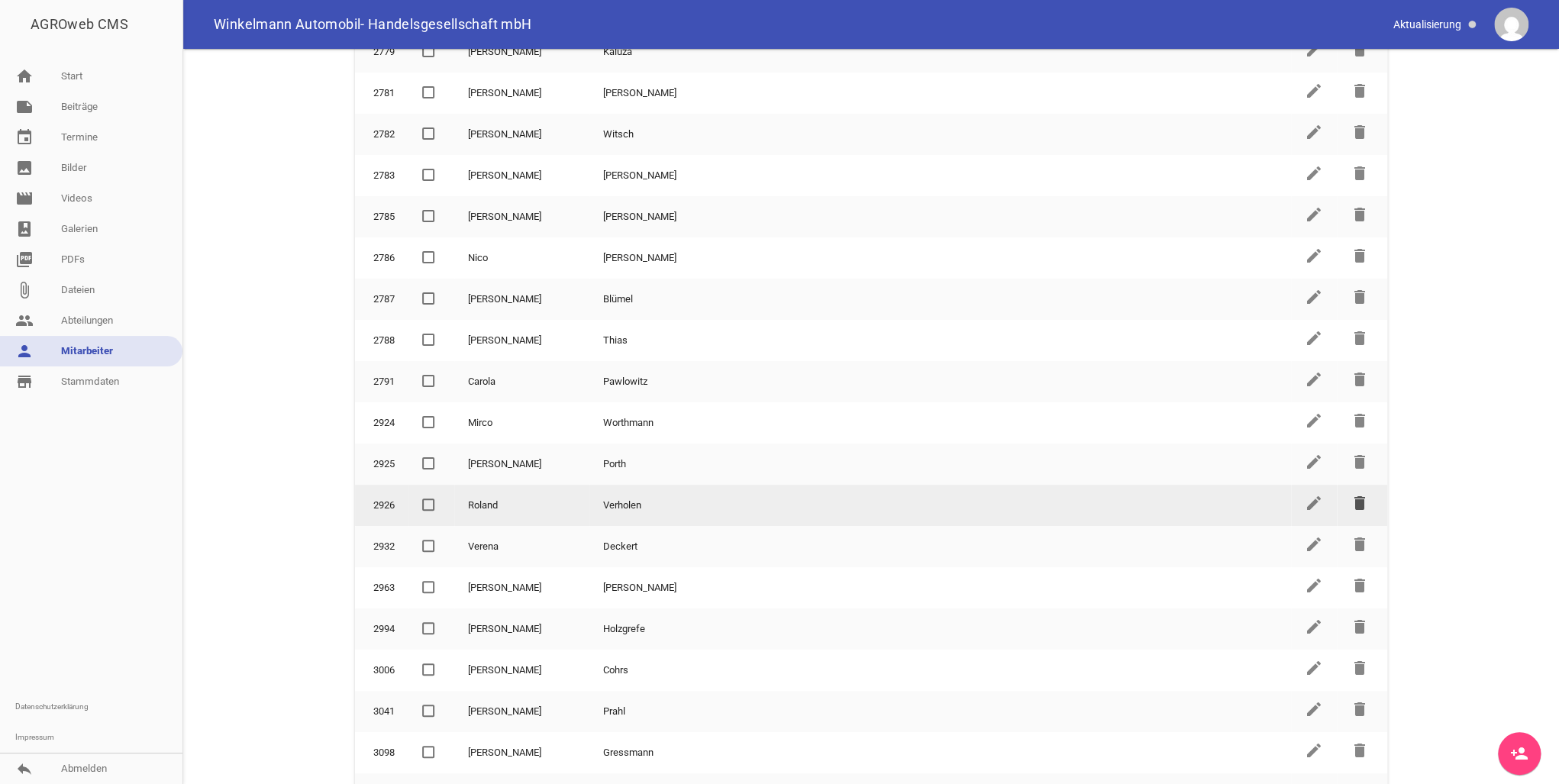
click at [1353, 494] on icon "delete" at bounding box center [1360, 503] width 18 height 18
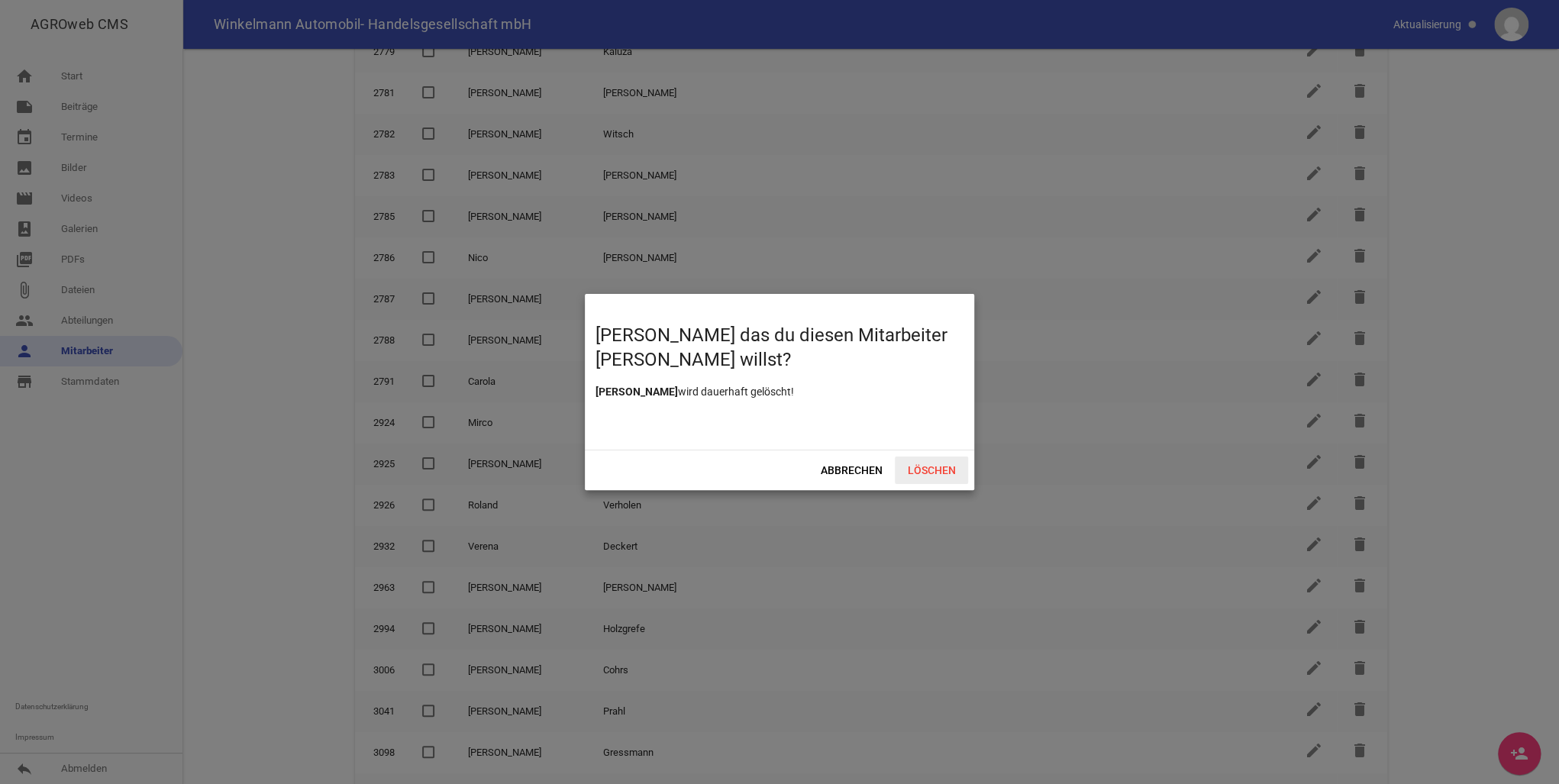
click at [916, 464] on span "Löschen" at bounding box center [931, 470] width 73 height 27
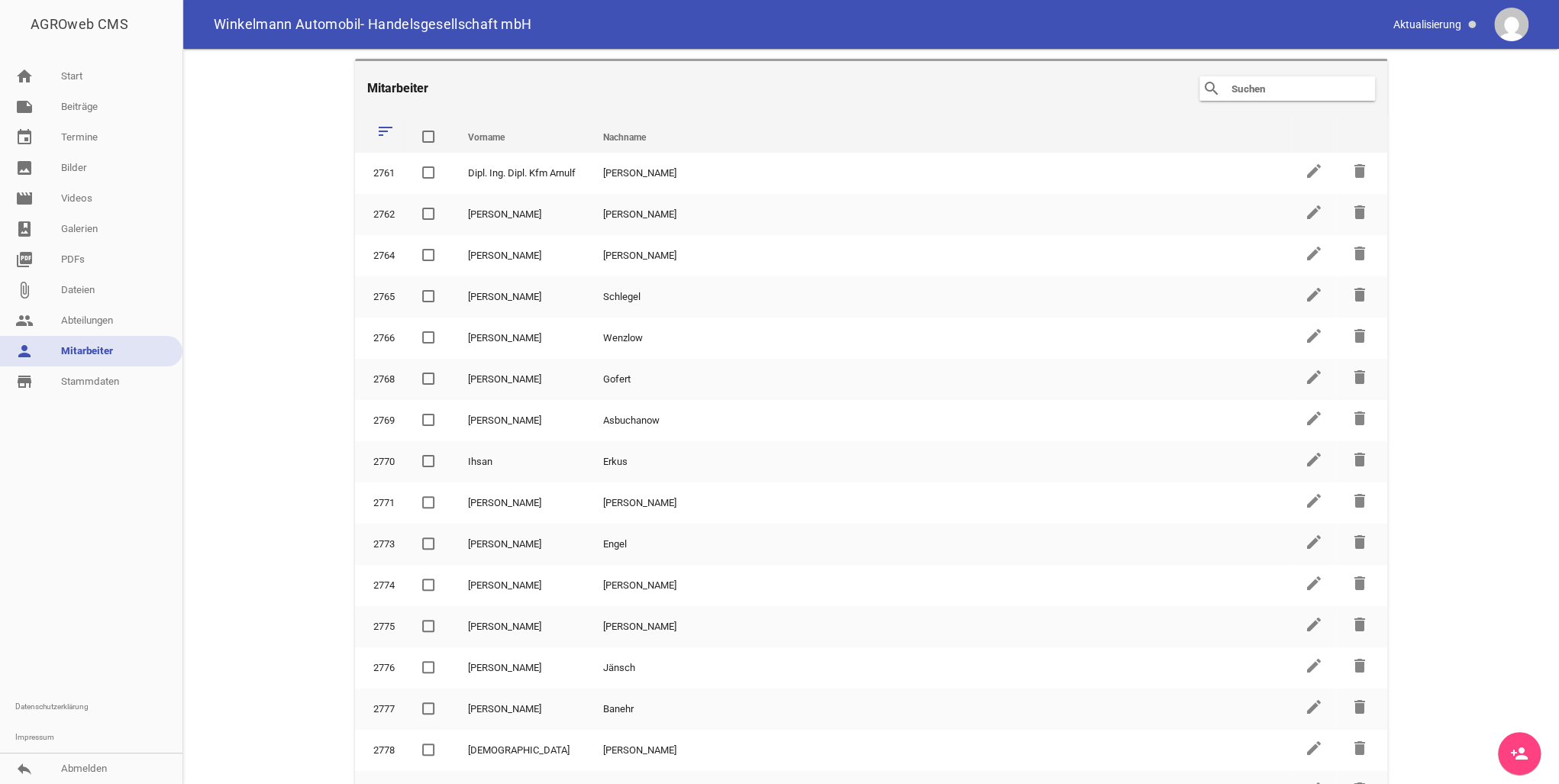
scroll to position [0, 0]
drag, startPoint x: 1268, startPoint y: 90, endPoint x: 1256, endPoint y: 80, distance: 15.6
click at [1266, 88] on input "text" at bounding box center [1291, 91] width 122 height 18
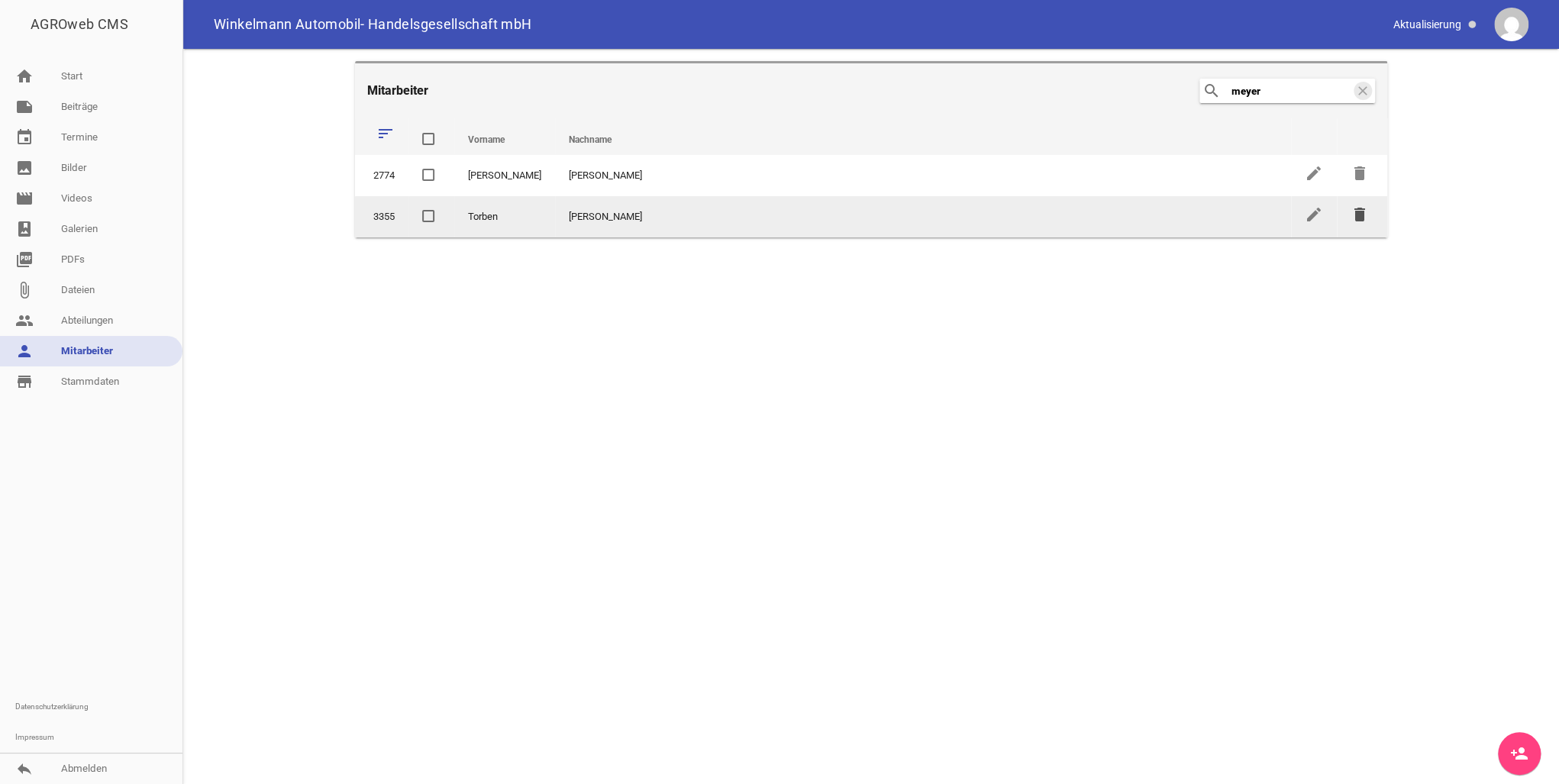
type input "meyer"
click at [1359, 214] on icon "delete" at bounding box center [1360, 214] width 18 height 18
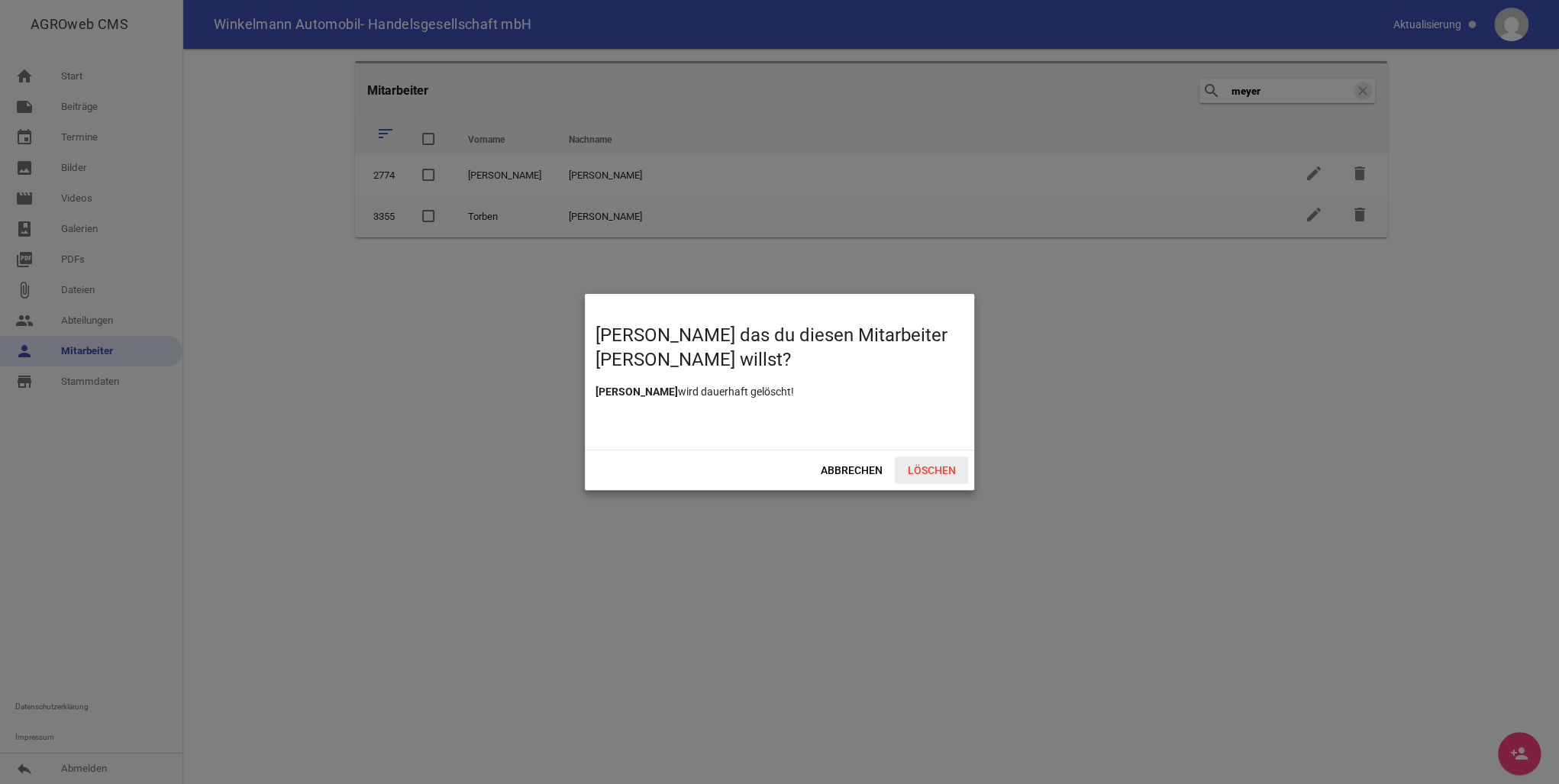
click at [922, 473] on span "Löschen" at bounding box center [931, 470] width 73 height 27
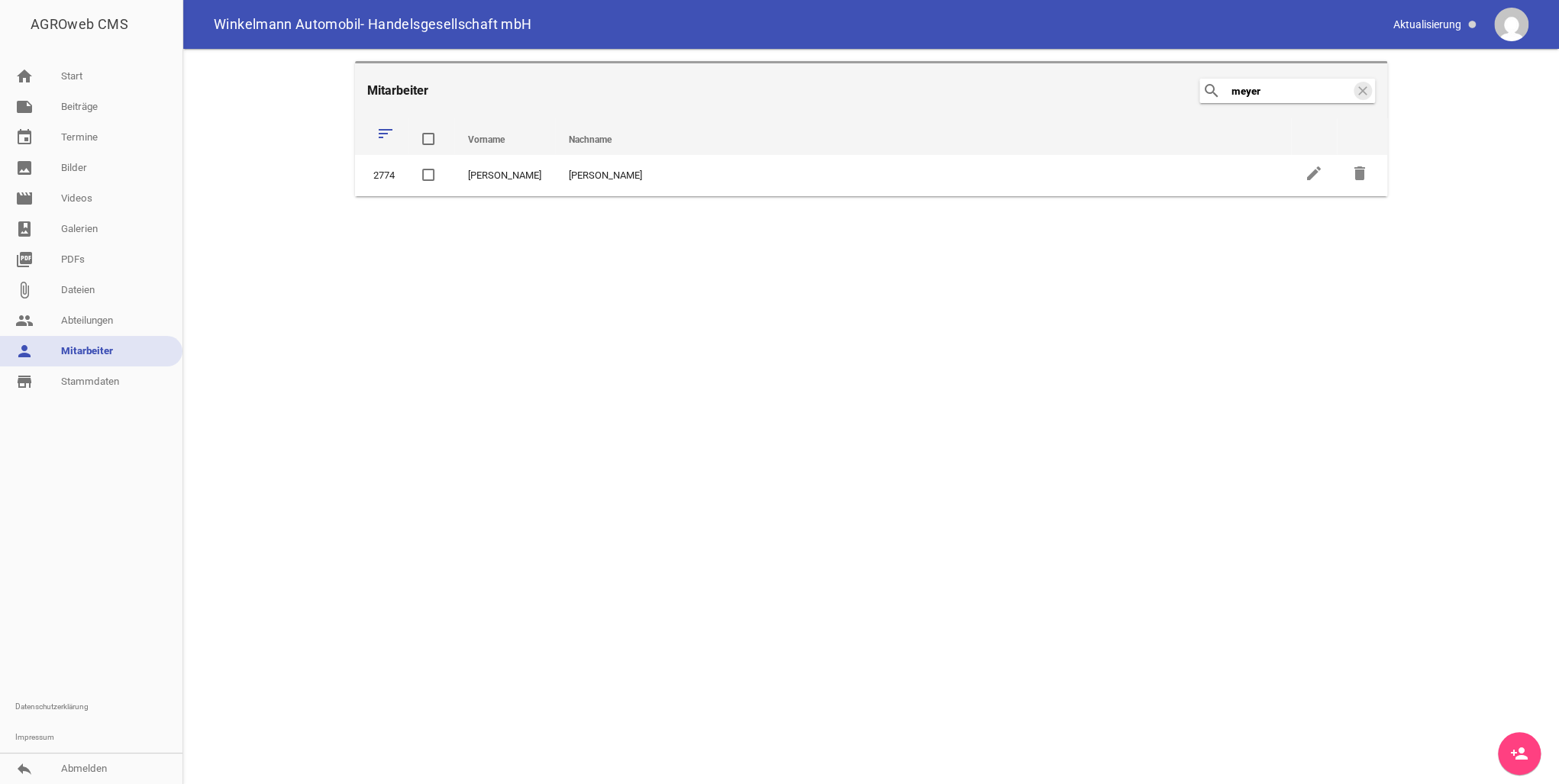
drag, startPoint x: 1275, startPoint y: 93, endPoint x: 1145, endPoint y: 91, distance: 130.0
click at [1145, 91] on header "Mitarbeiter search [PERSON_NAME] clear" at bounding box center [871, 89] width 1033 height 57
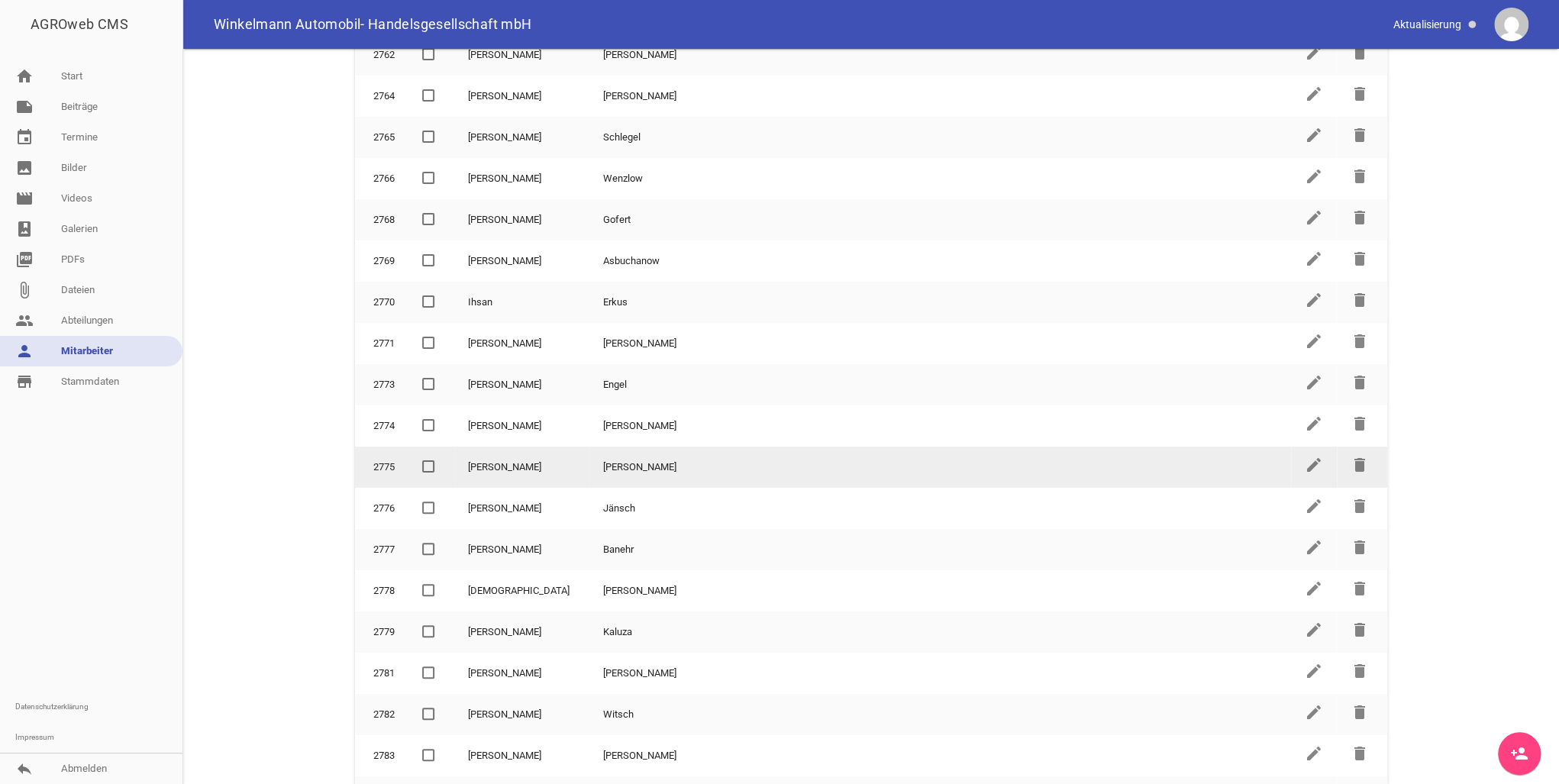
scroll to position [183, 0]
